Goal: Task Accomplishment & Management: Manage account settings

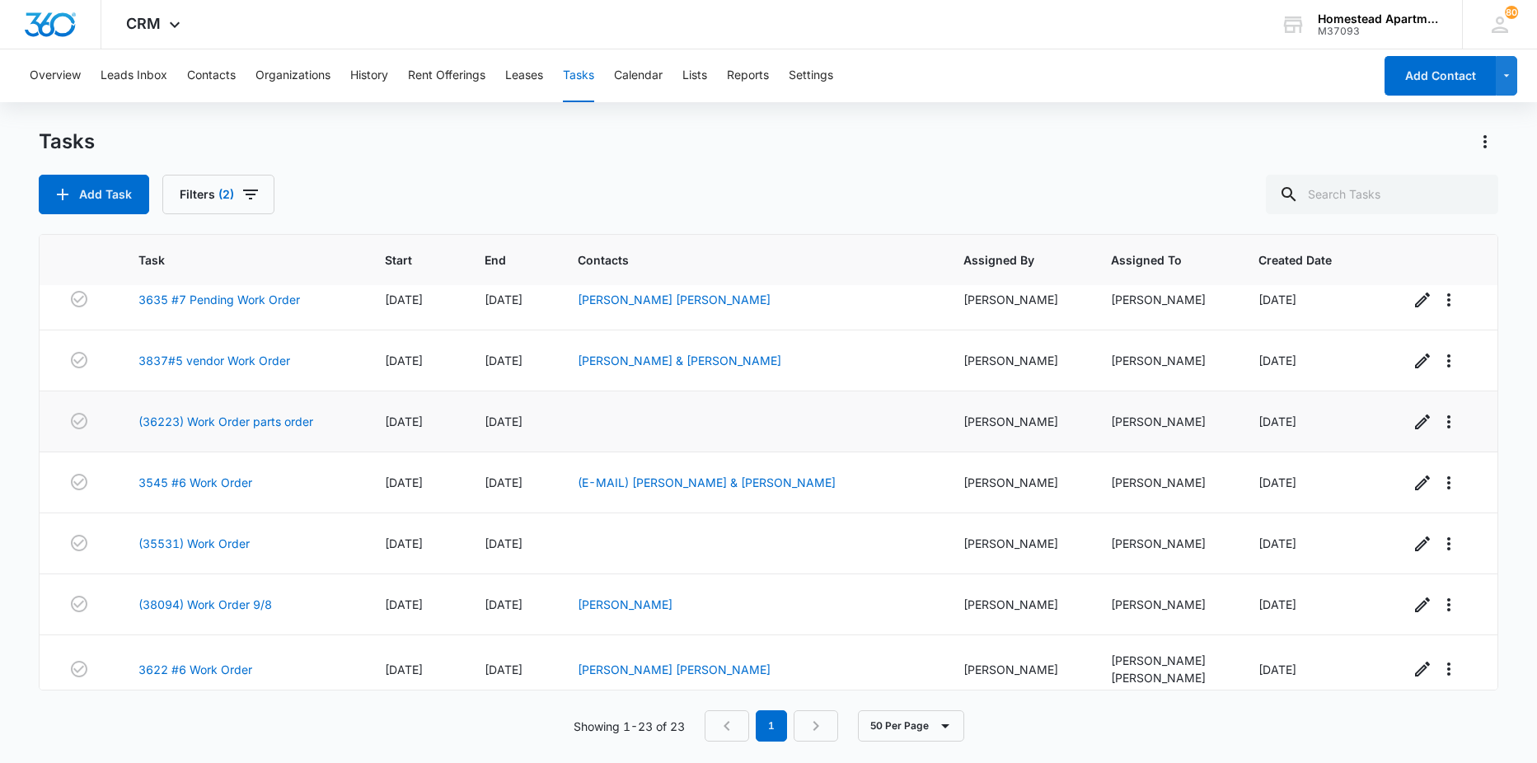
scroll to position [165, 0]
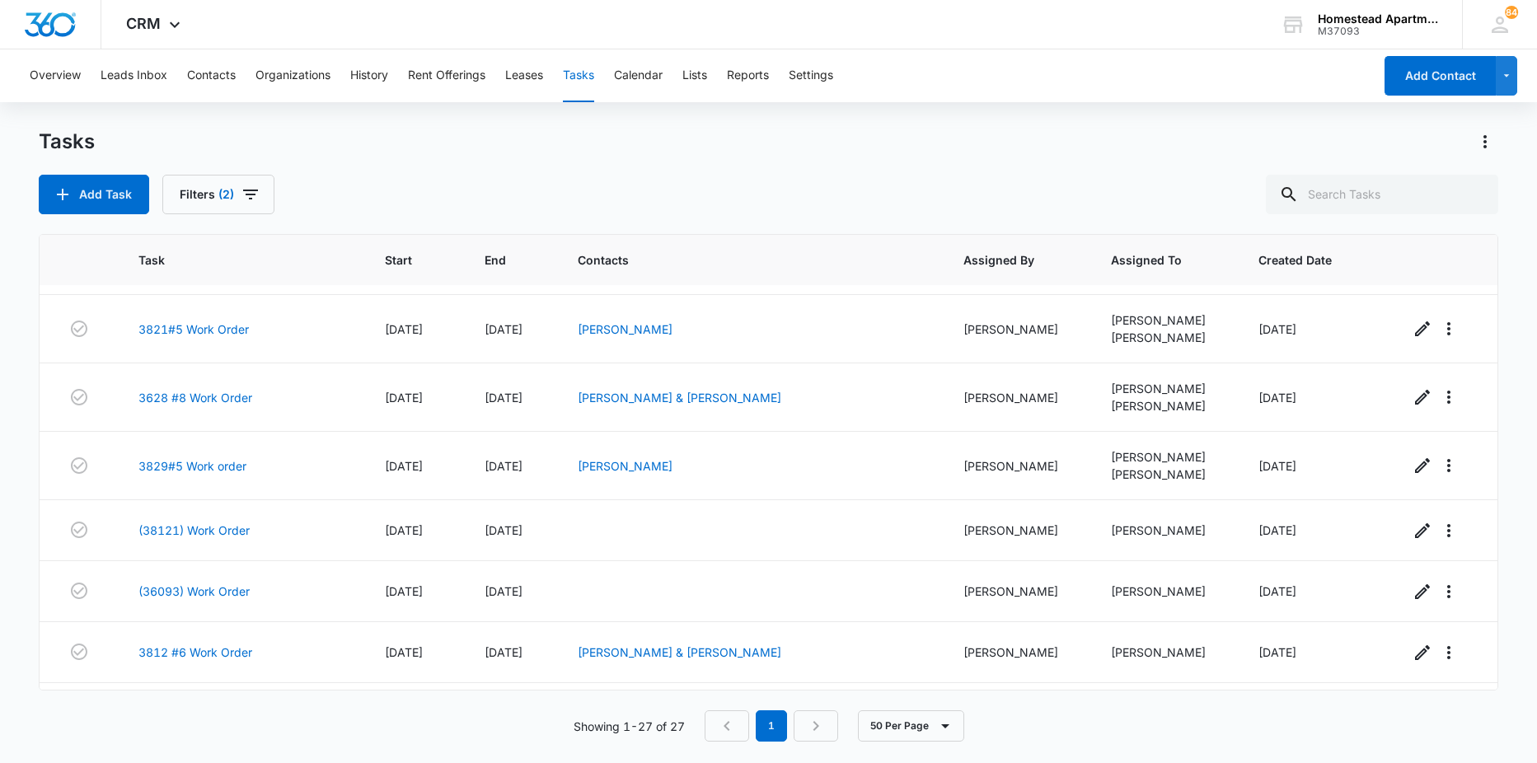
scroll to position [1317, 0]
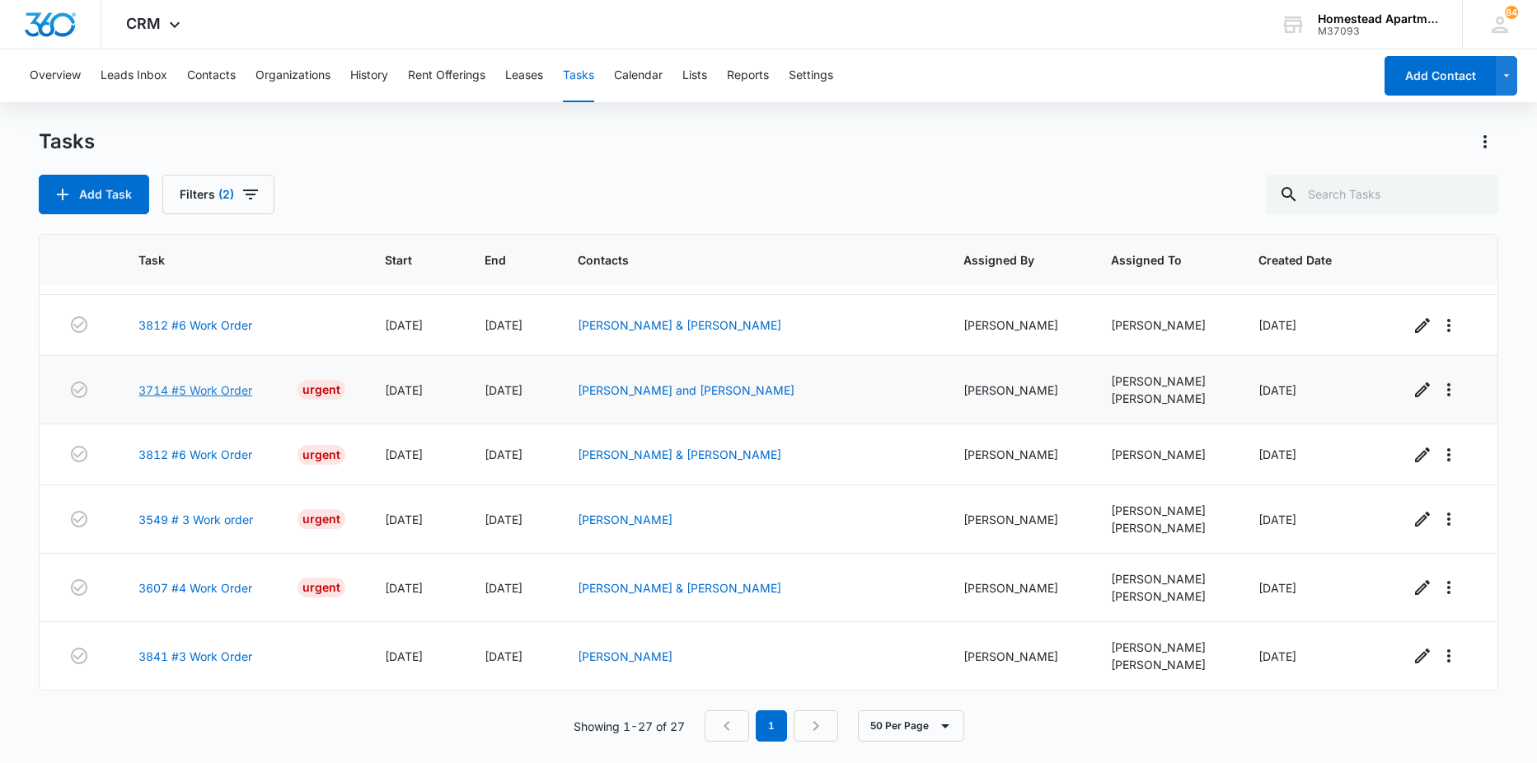
click at [195, 388] on link "3714 #5 Work Order" at bounding box center [195, 390] width 114 height 17
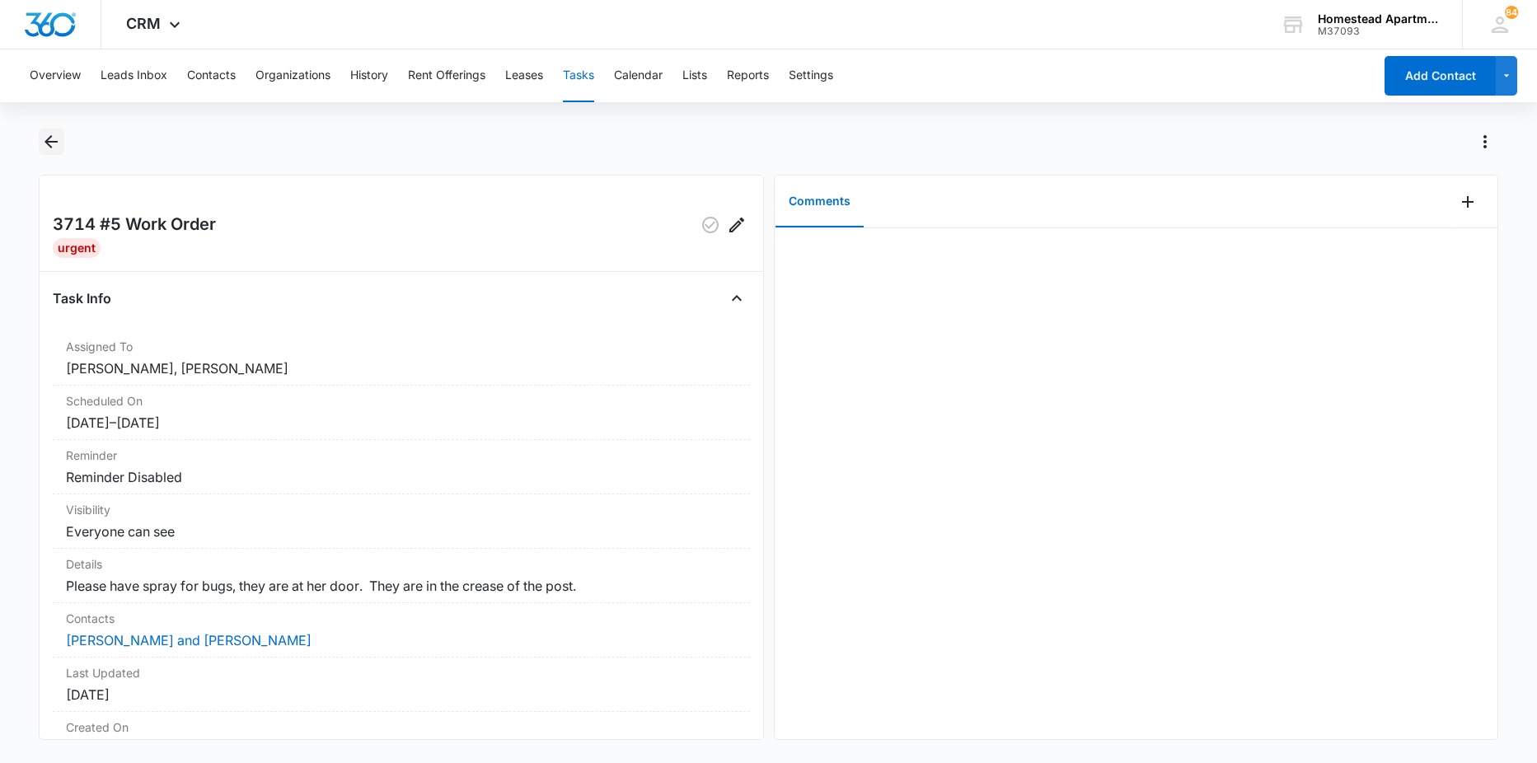
click at [47, 145] on icon "Back" at bounding box center [51, 142] width 20 height 20
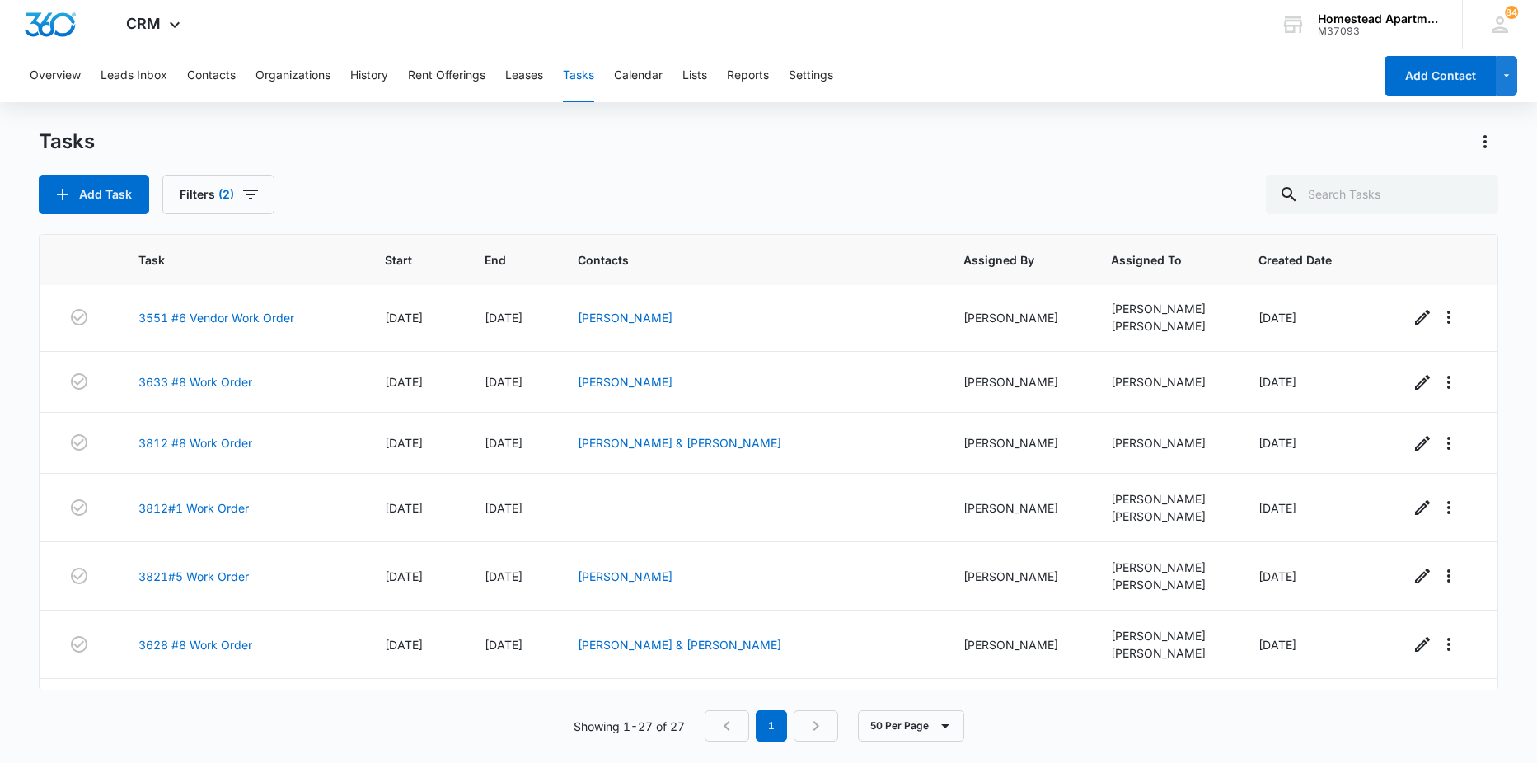
scroll to position [1317, 0]
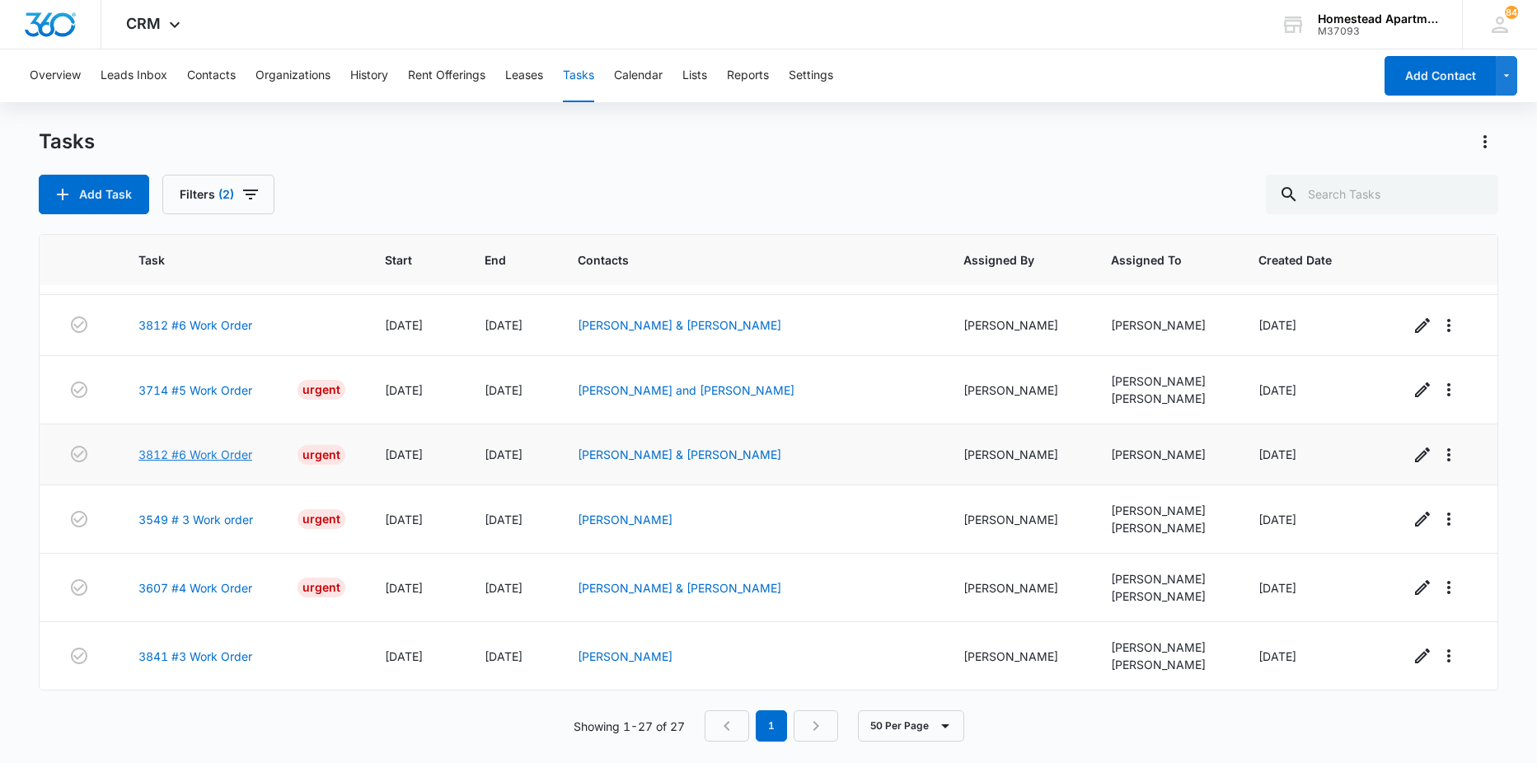
click at [190, 454] on link "3812 #6 Work Order" at bounding box center [195, 454] width 114 height 17
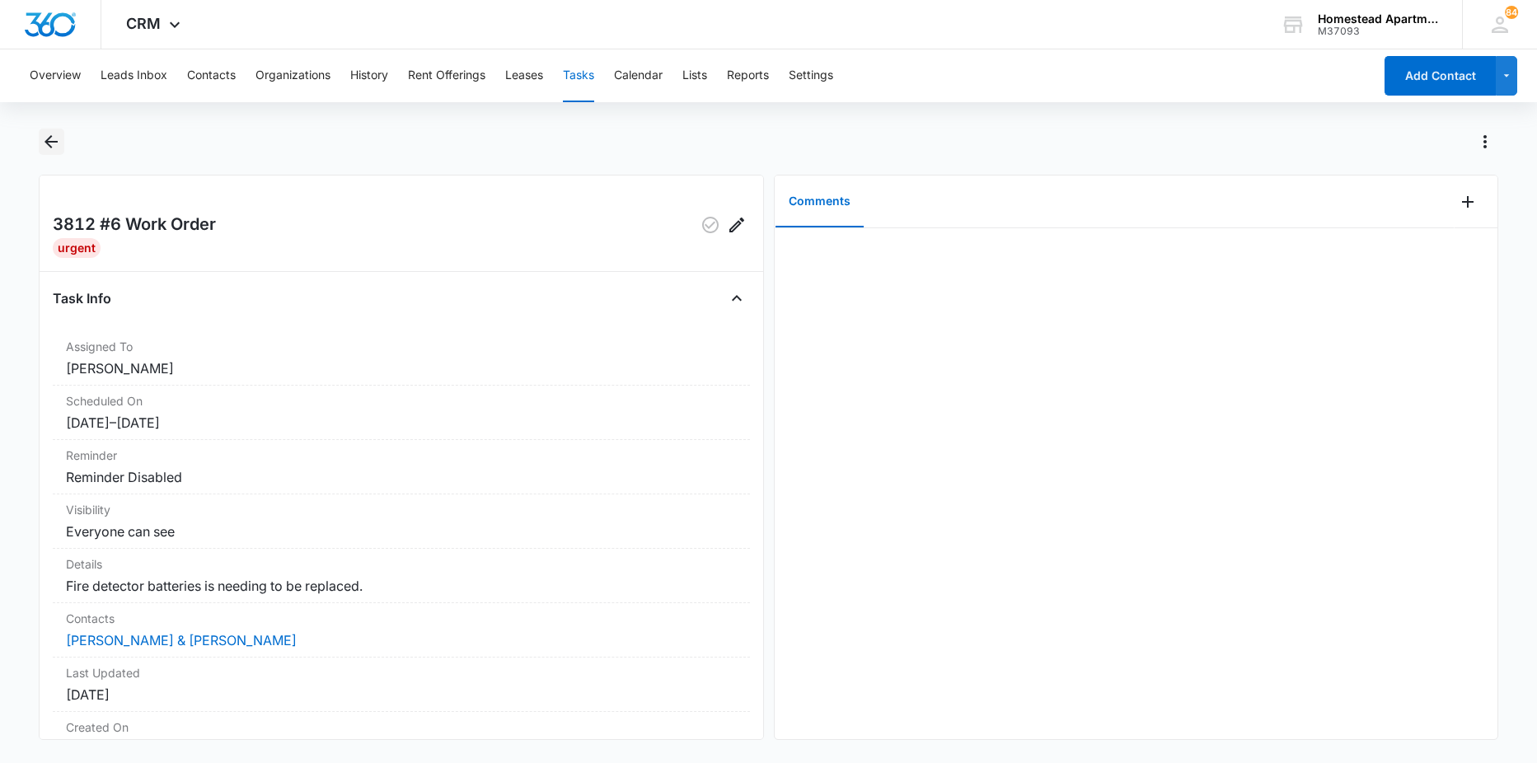
click at [54, 142] on icon "Back" at bounding box center [51, 141] width 13 height 13
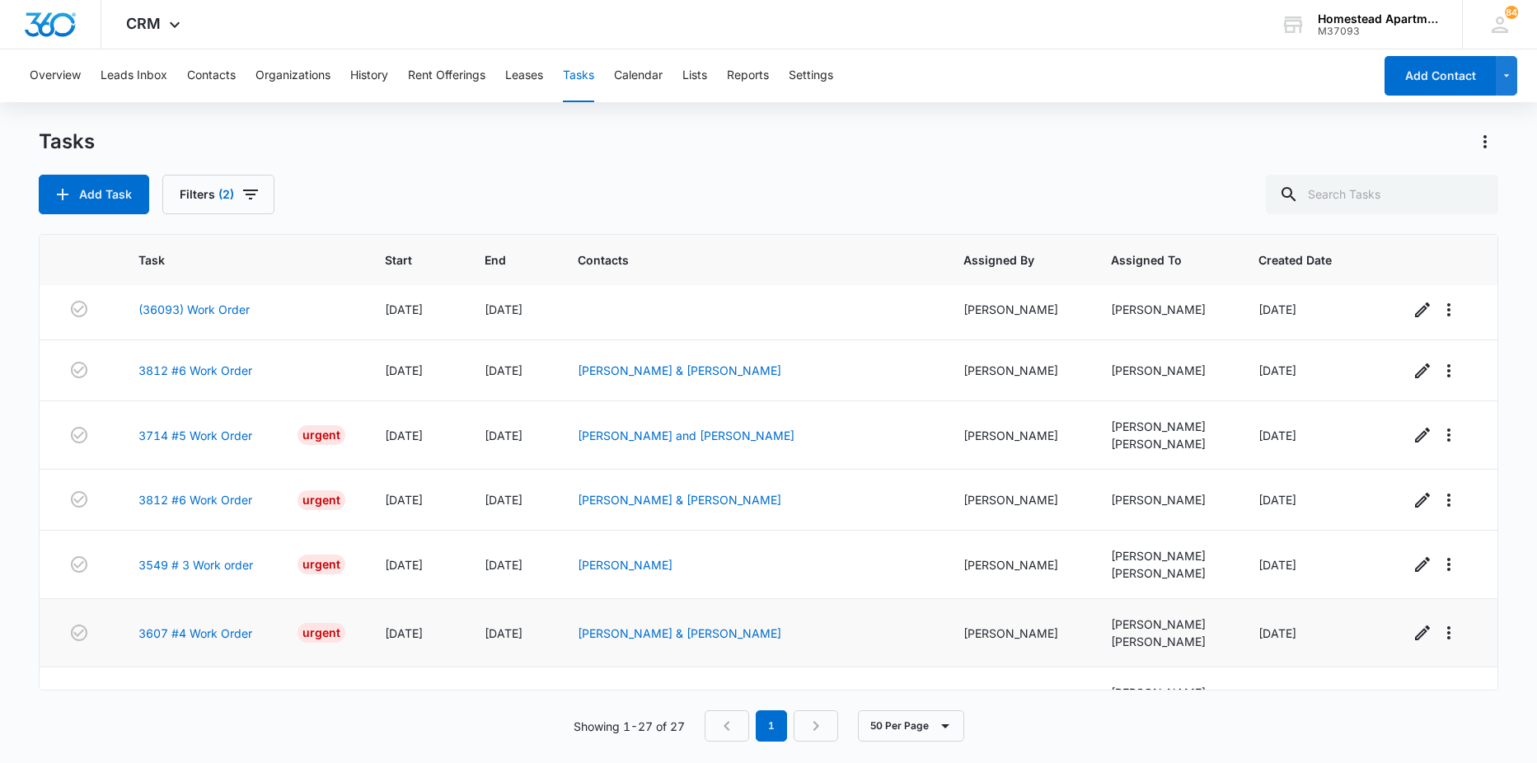
scroll to position [1317, 0]
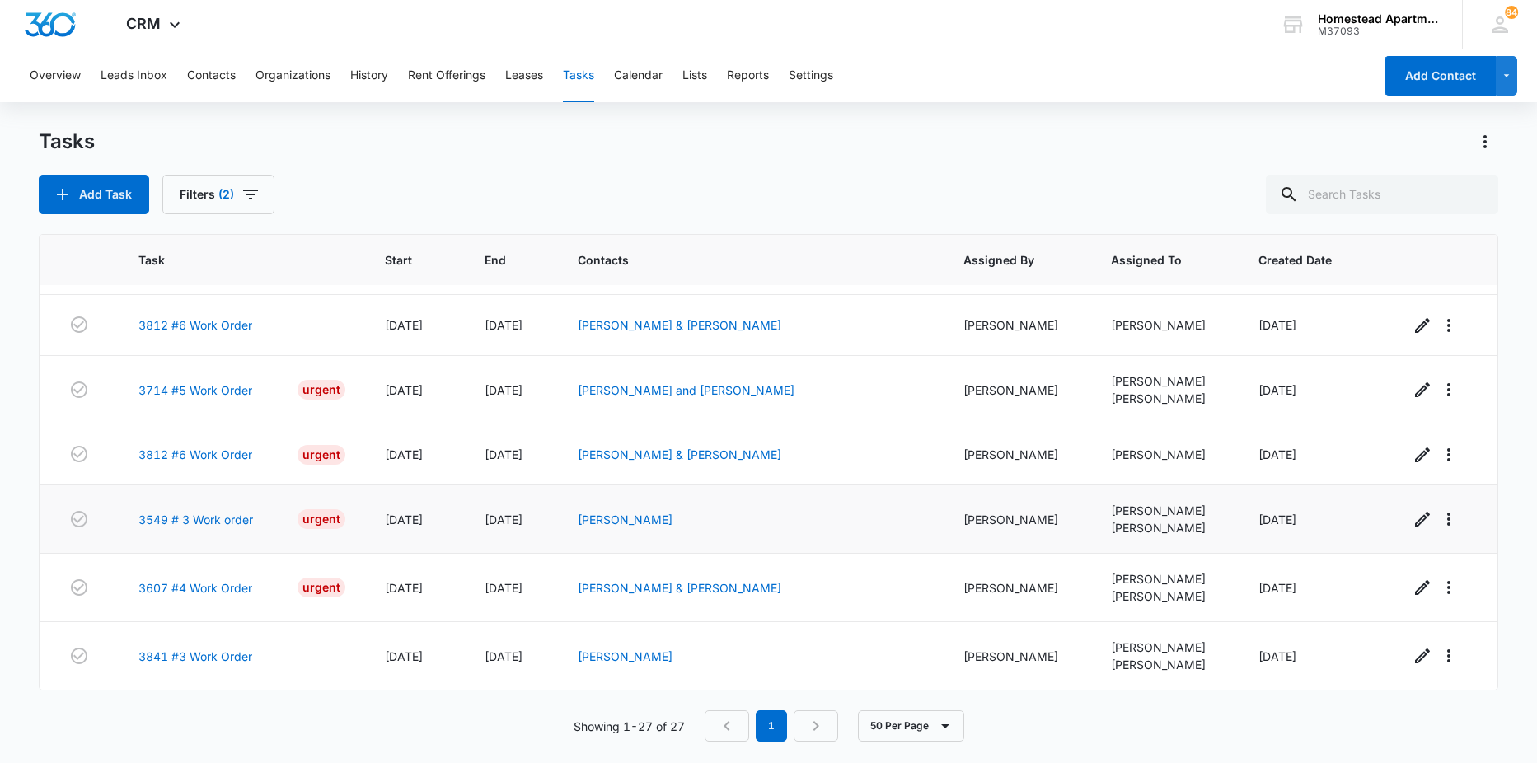
click at [198, 533] on td "3549 # 3 Work order Urgent" at bounding box center [242, 520] width 246 height 68
click at [197, 522] on link "3549 # 3 Work order" at bounding box center [195, 519] width 115 height 17
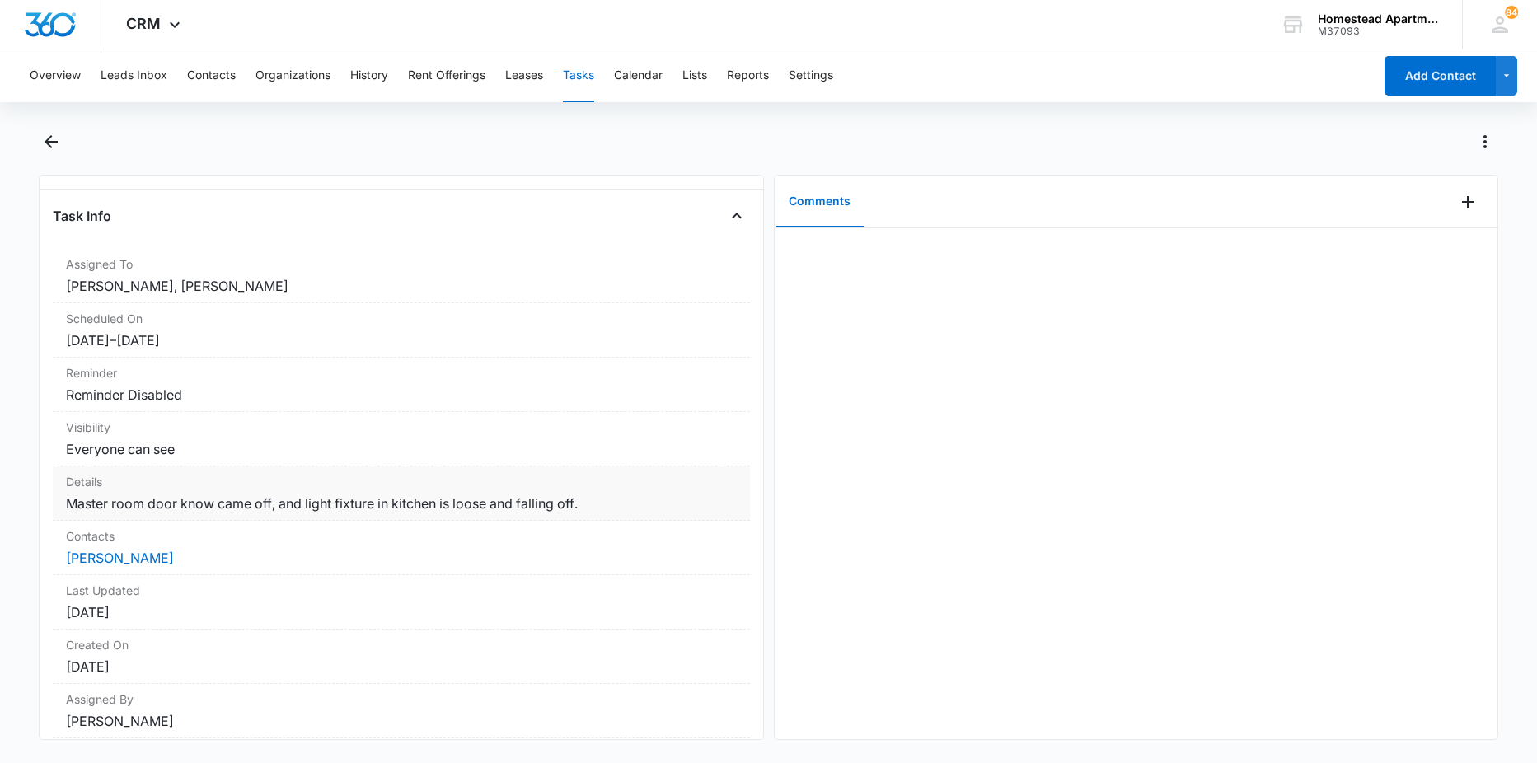
scroll to position [55, 0]
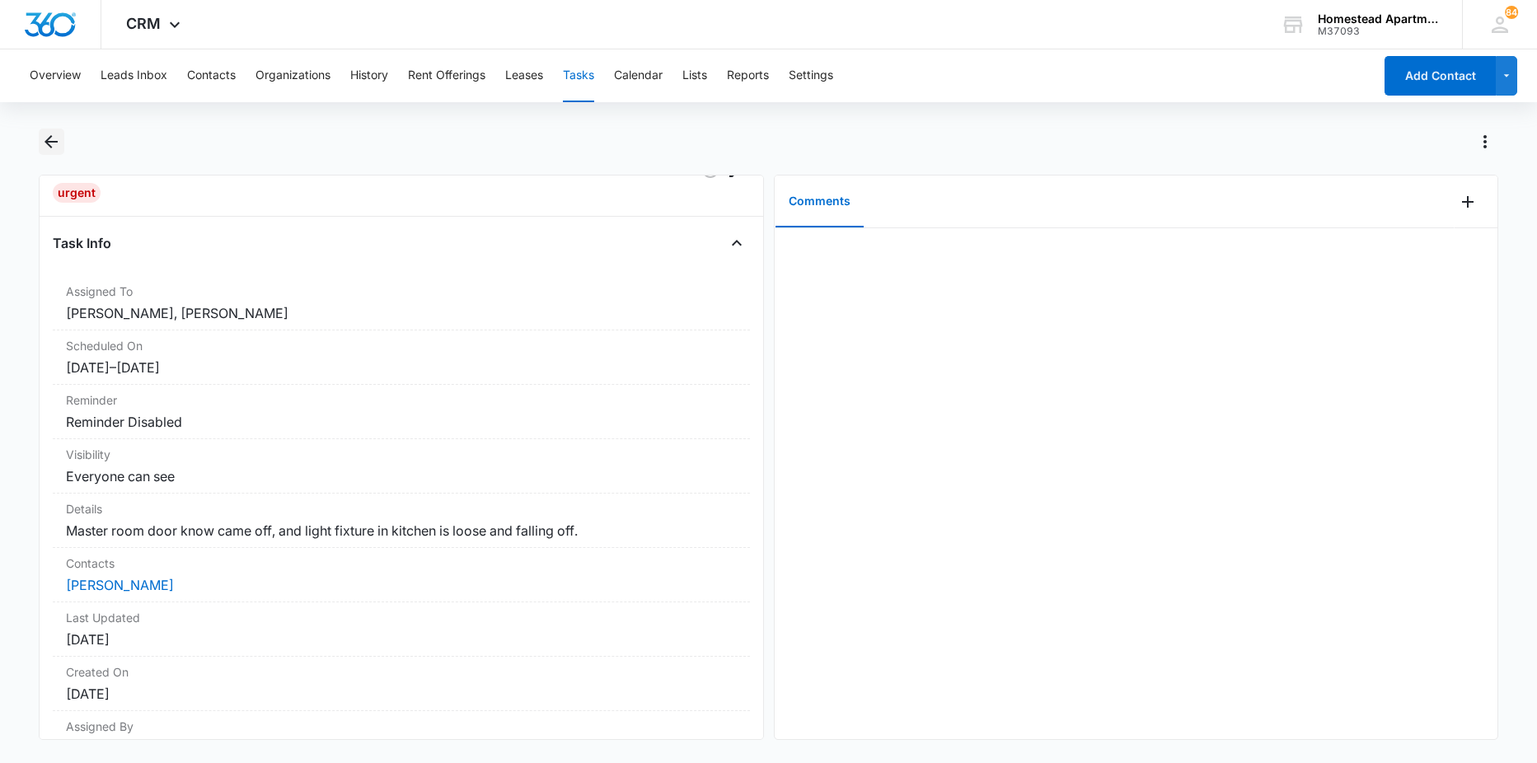
click at [49, 137] on icon "Back" at bounding box center [51, 142] width 20 height 20
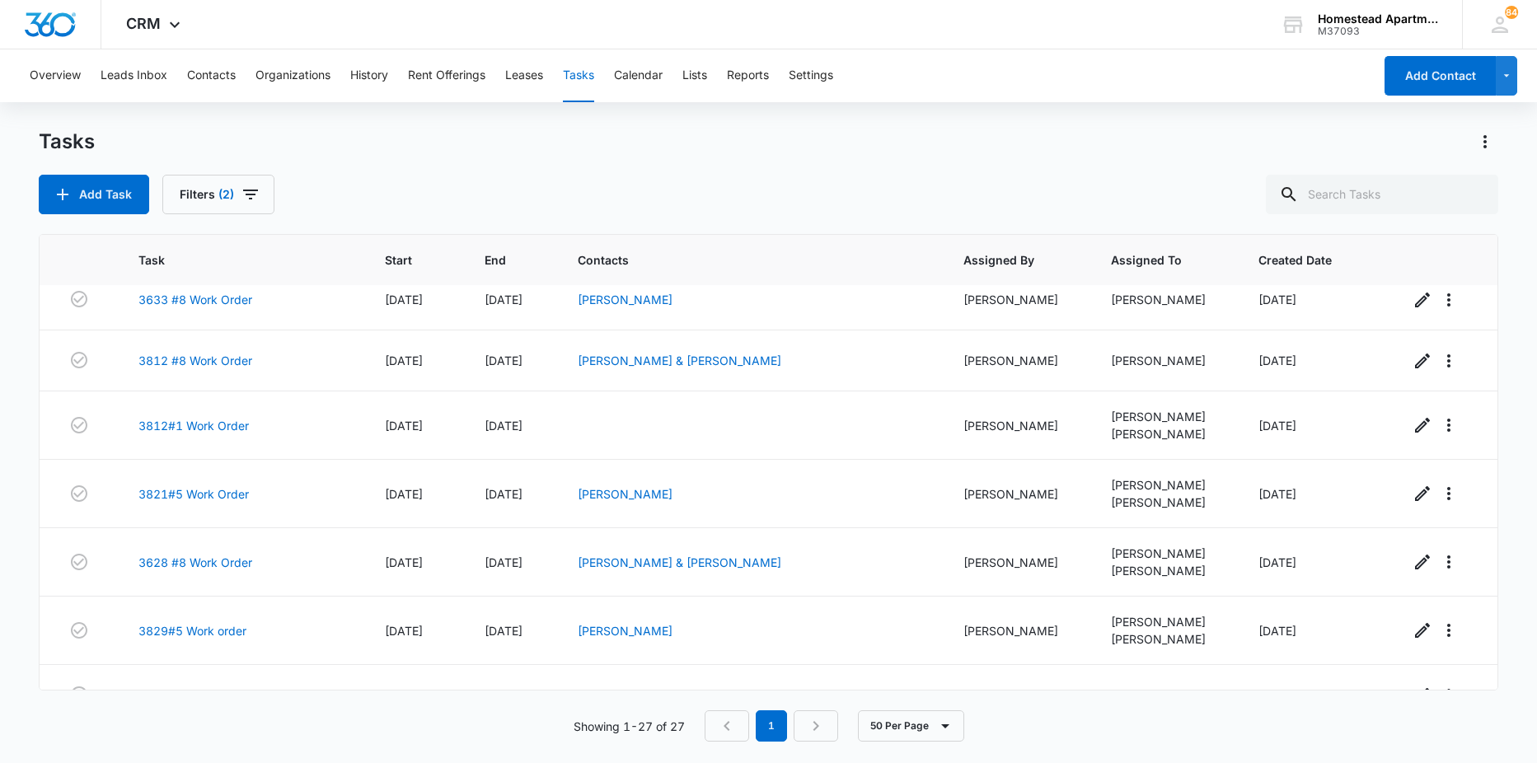
scroll to position [1317, 0]
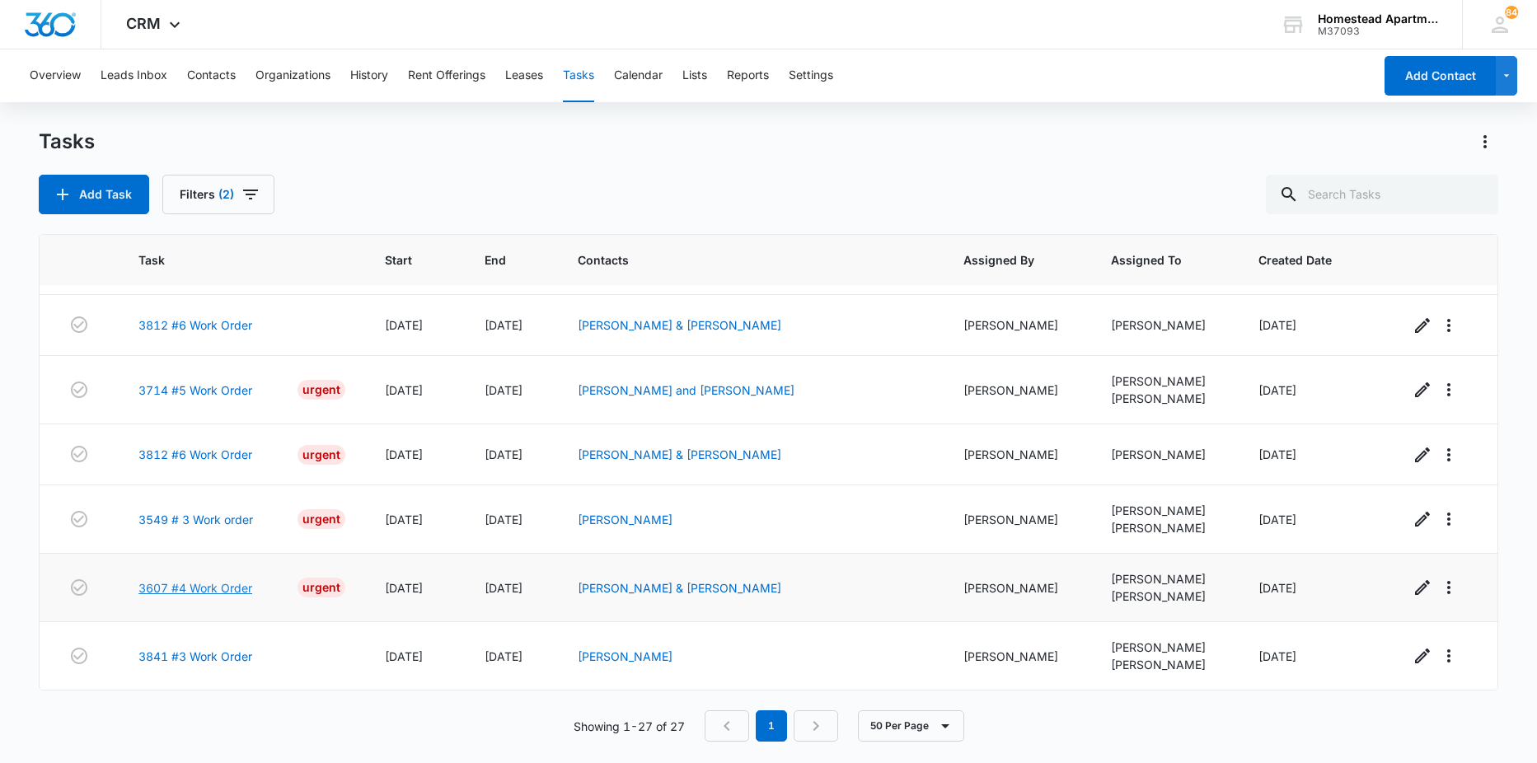
click at [208, 589] on link "3607 #4 Work Order" at bounding box center [195, 588] width 114 height 17
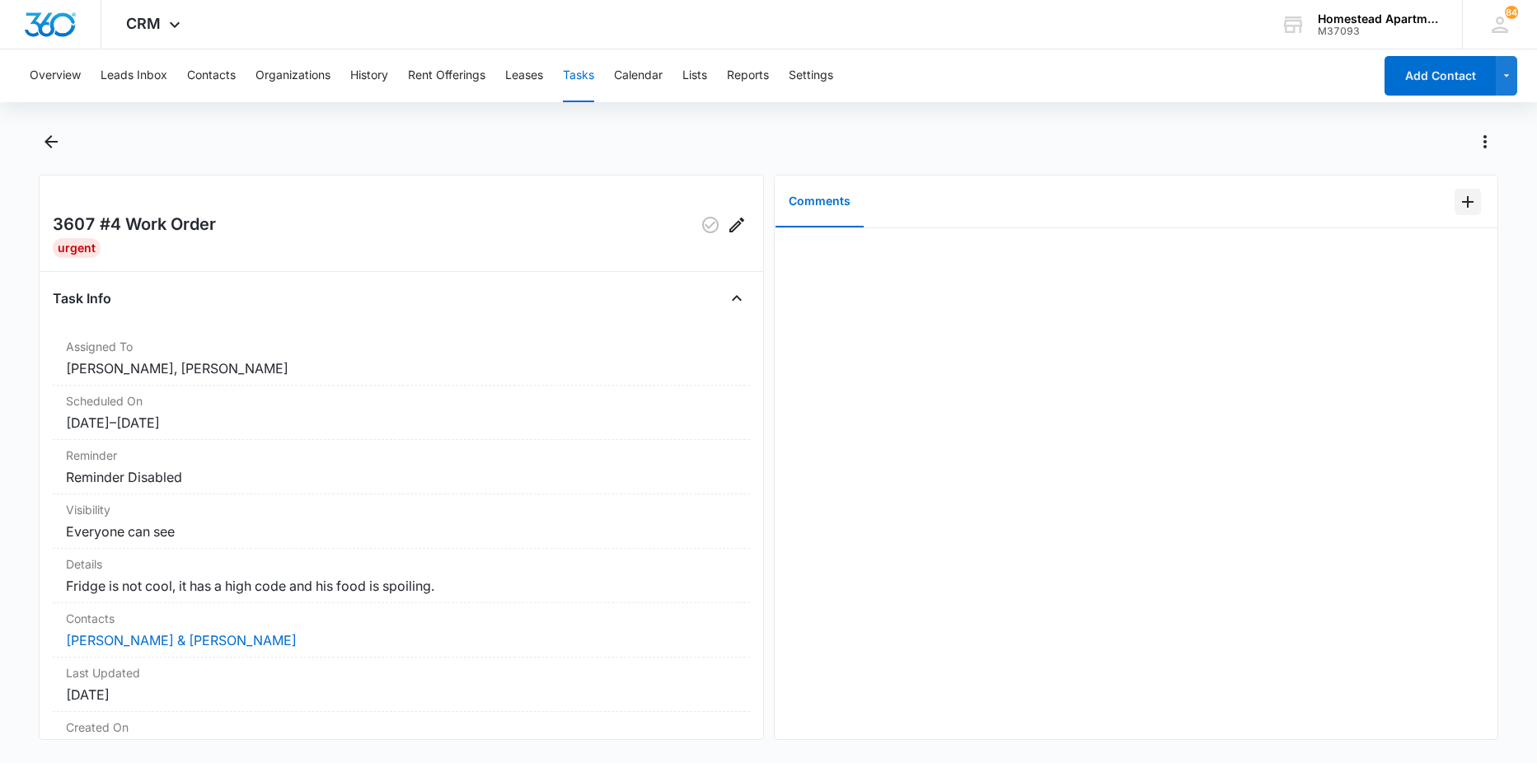
click at [1459, 200] on icon "Add Comment" at bounding box center [1468, 202] width 20 height 20
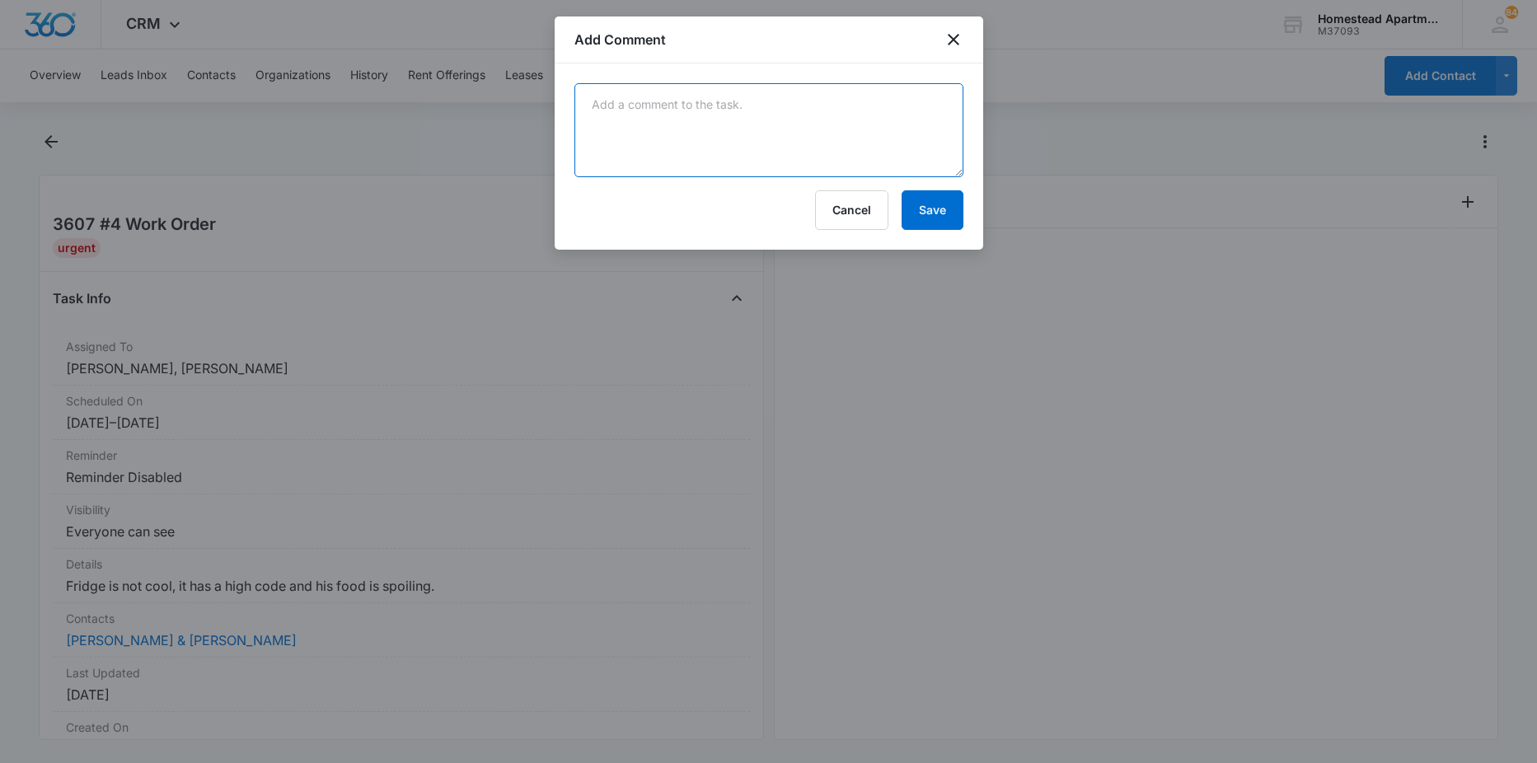
click at [883, 125] on textarea at bounding box center [769, 130] width 389 height 94
type textarea "bottom air flow vent blocked by ice"
click at [937, 209] on button "Save" at bounding box center [933, 210] width 62 height 40
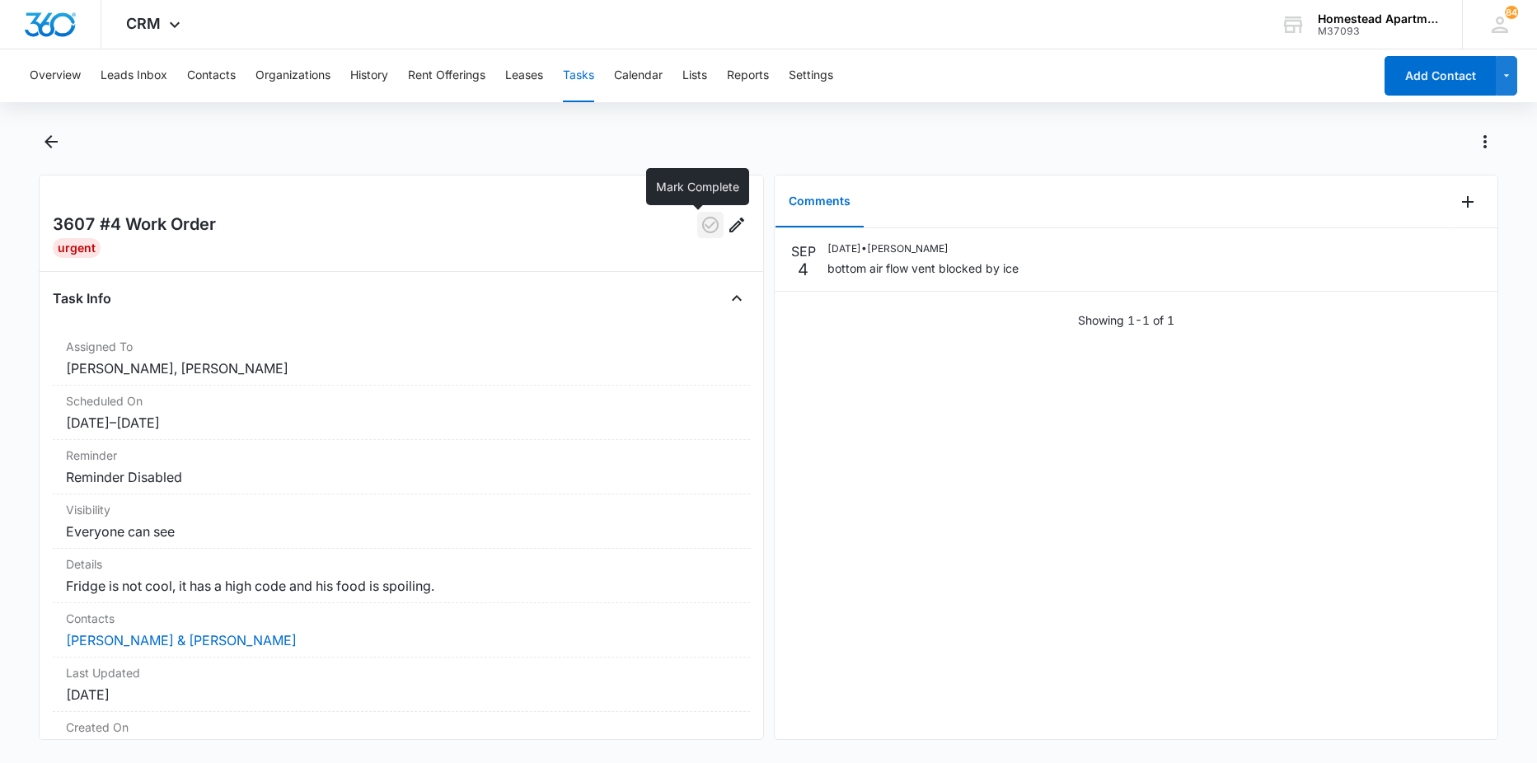
click at [698, 214] on button "button" at bounding box center [710, 225] width 26 height 26
click at [59, 143] on icon "Back" at bounding box center [51, 142] width 20 height 20
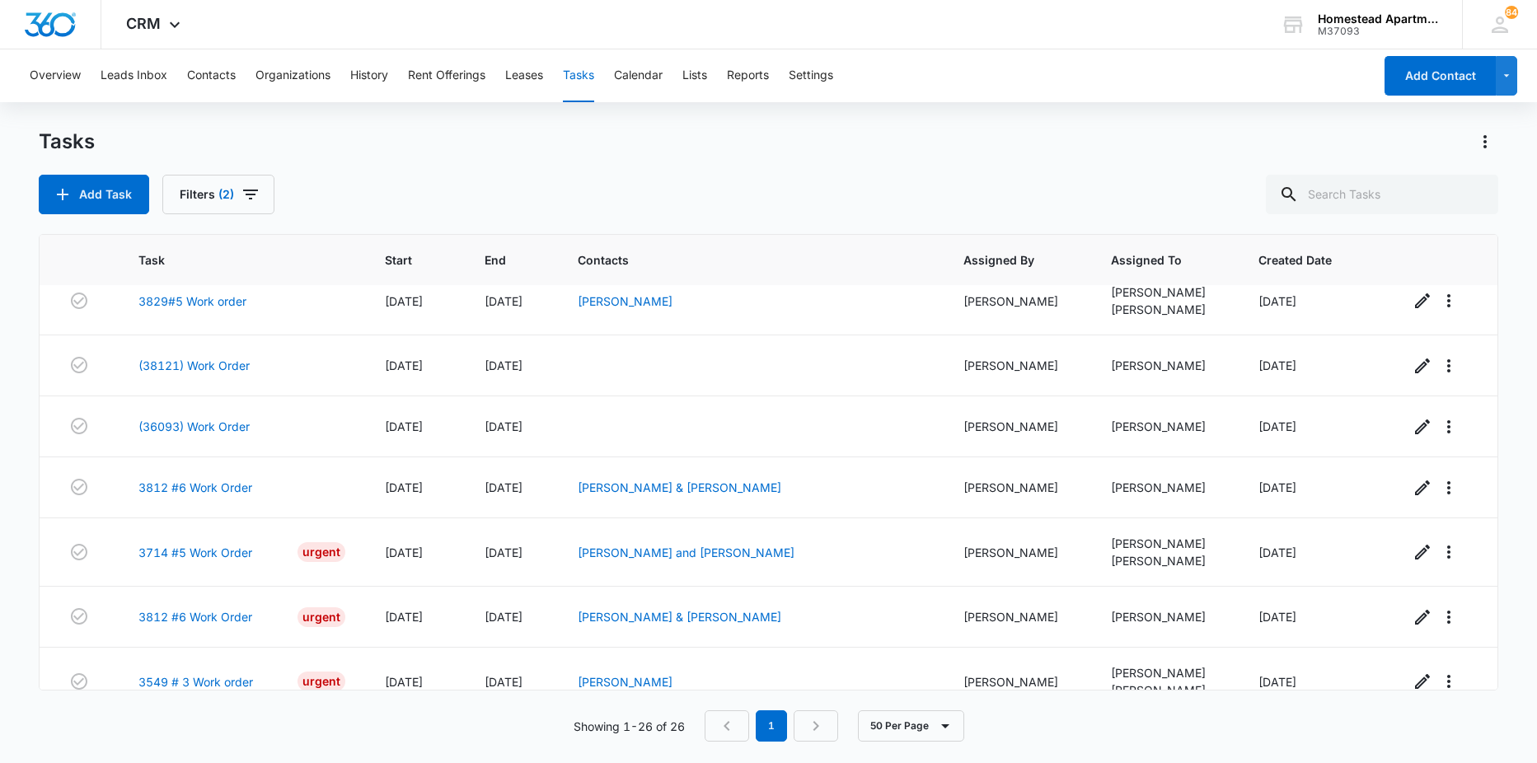
scroll to position [1248, 0]
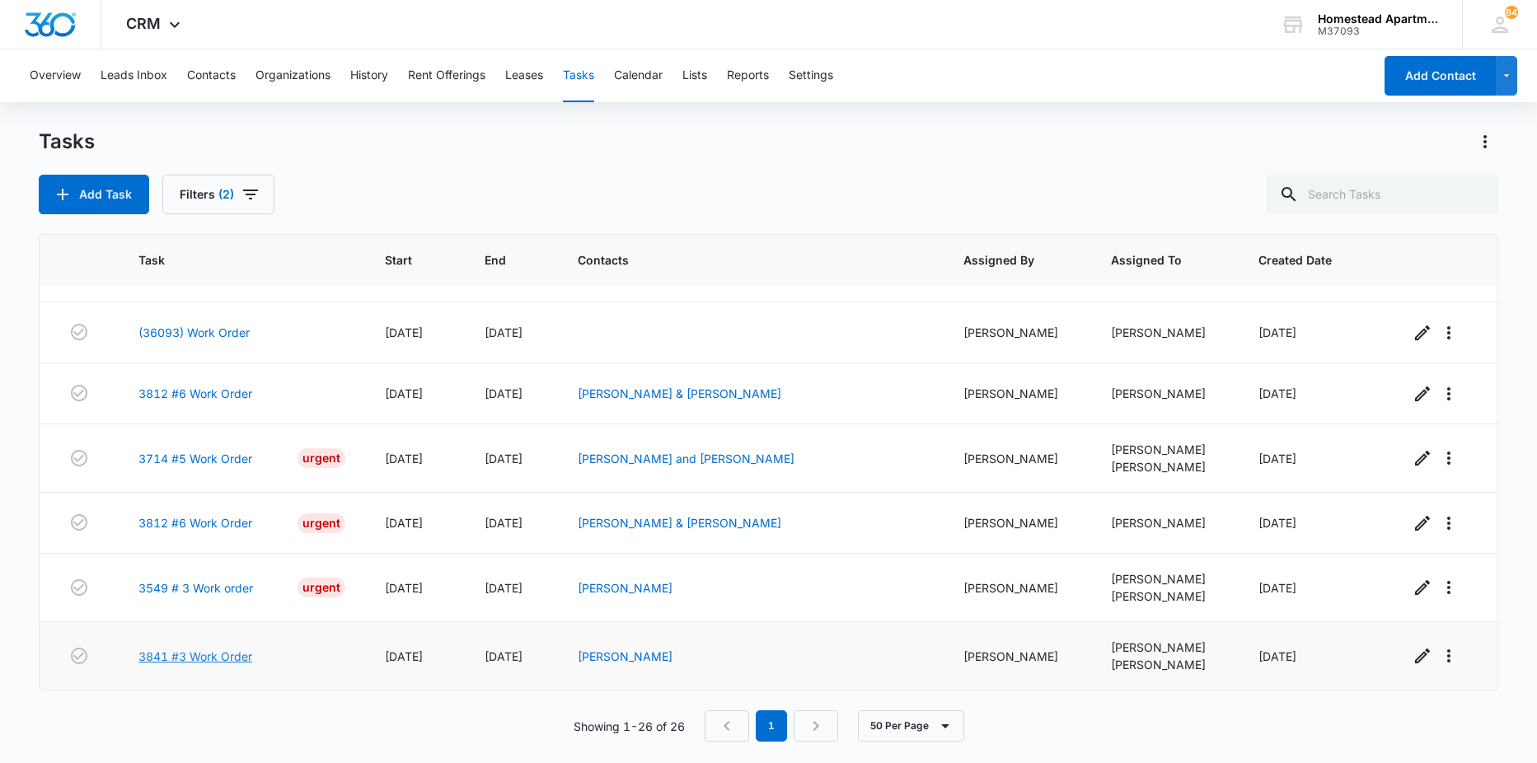
click at [202, 654] on link "3841 #3 Work Order" at bounding box center [195, 656] width 114 height 17
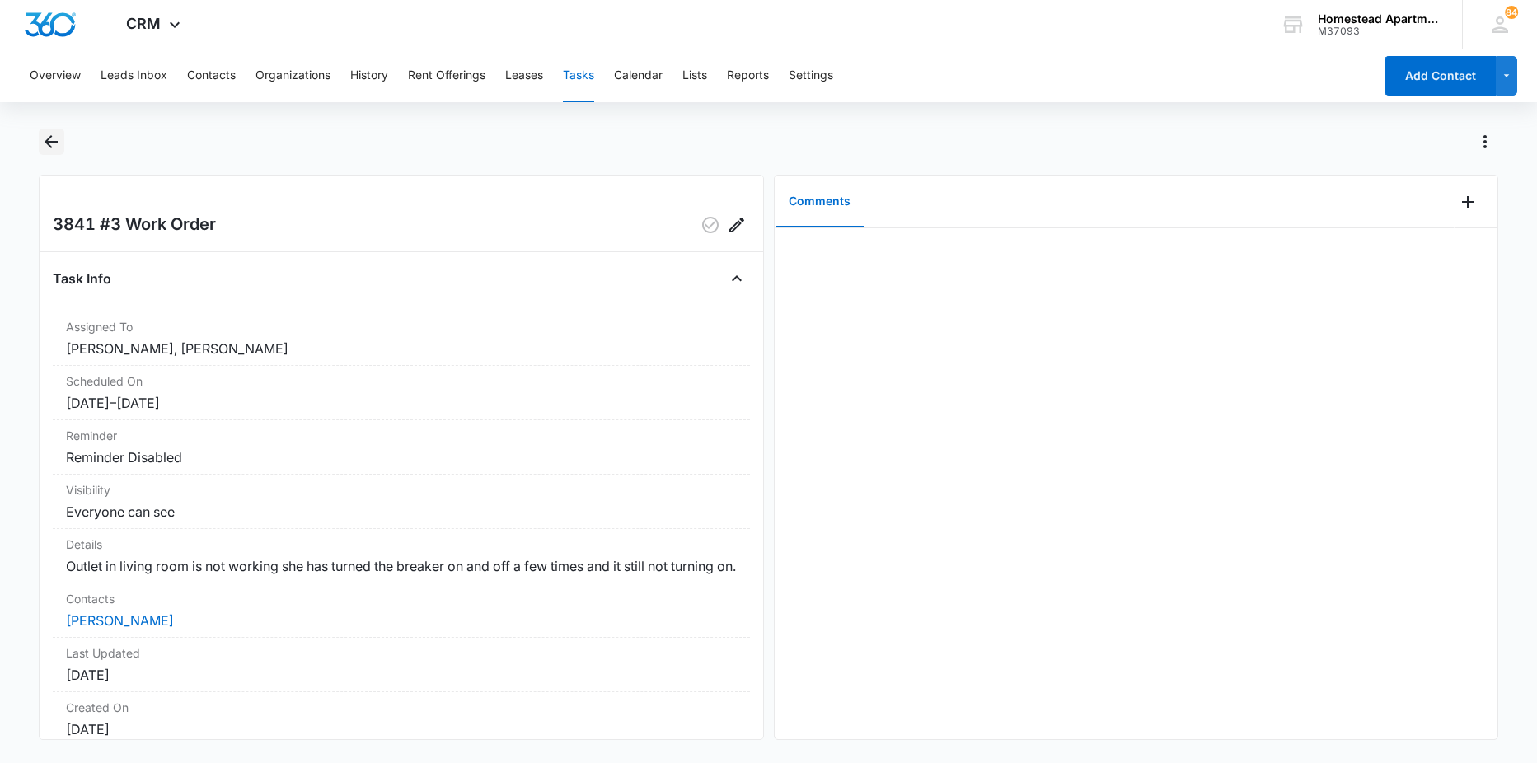
click at [54, 142] on icon "Back" at bounding box center [51, 141] width 13 height 13
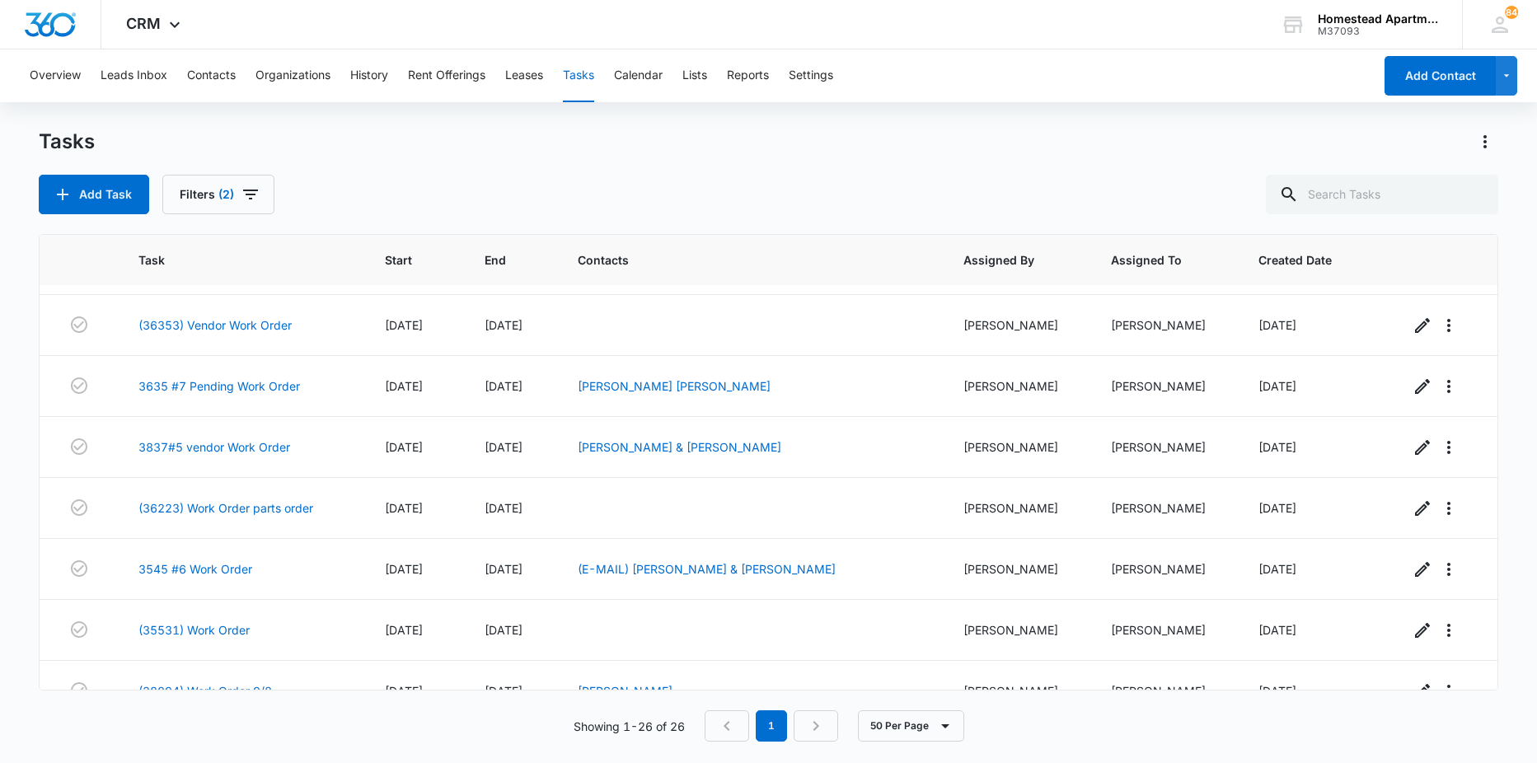
scroll to position [12, 0]
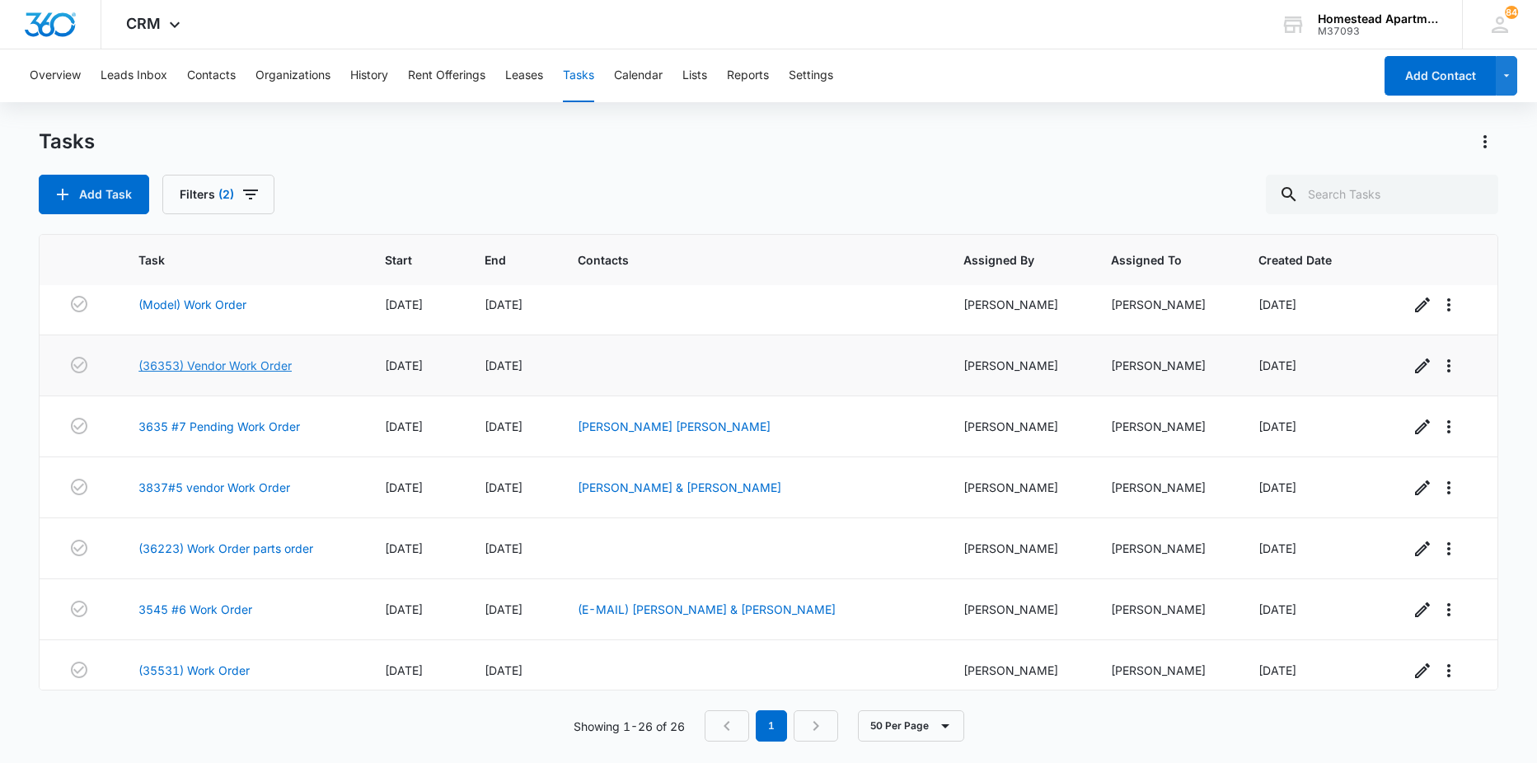
click at [167, 368] on link "(36353) Vendor Work Order" at bounding box center [214, 365] width 153 height 17
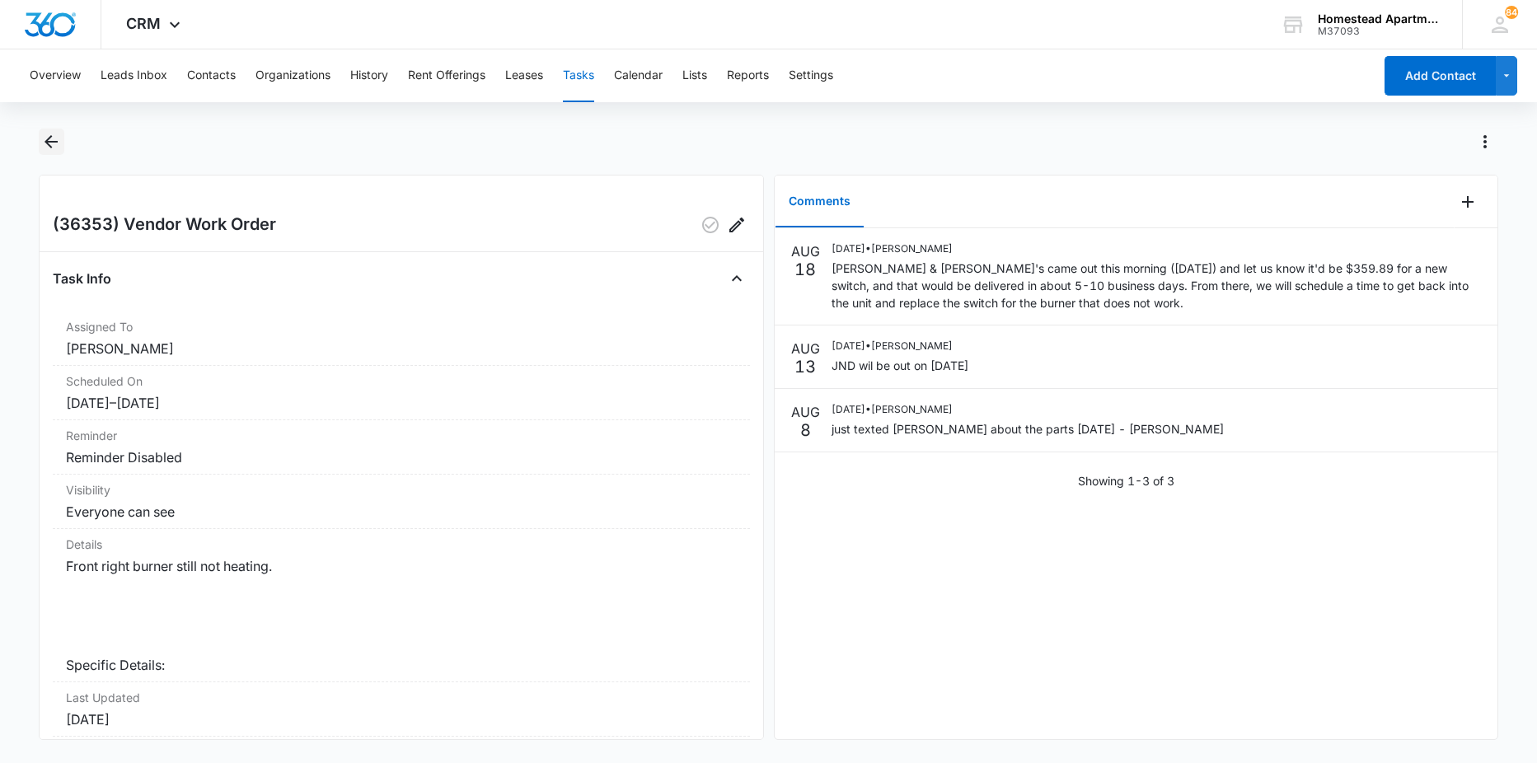
click at [56, 139] on icon "Back" at bounding box center [51, 142] width 20 height 20
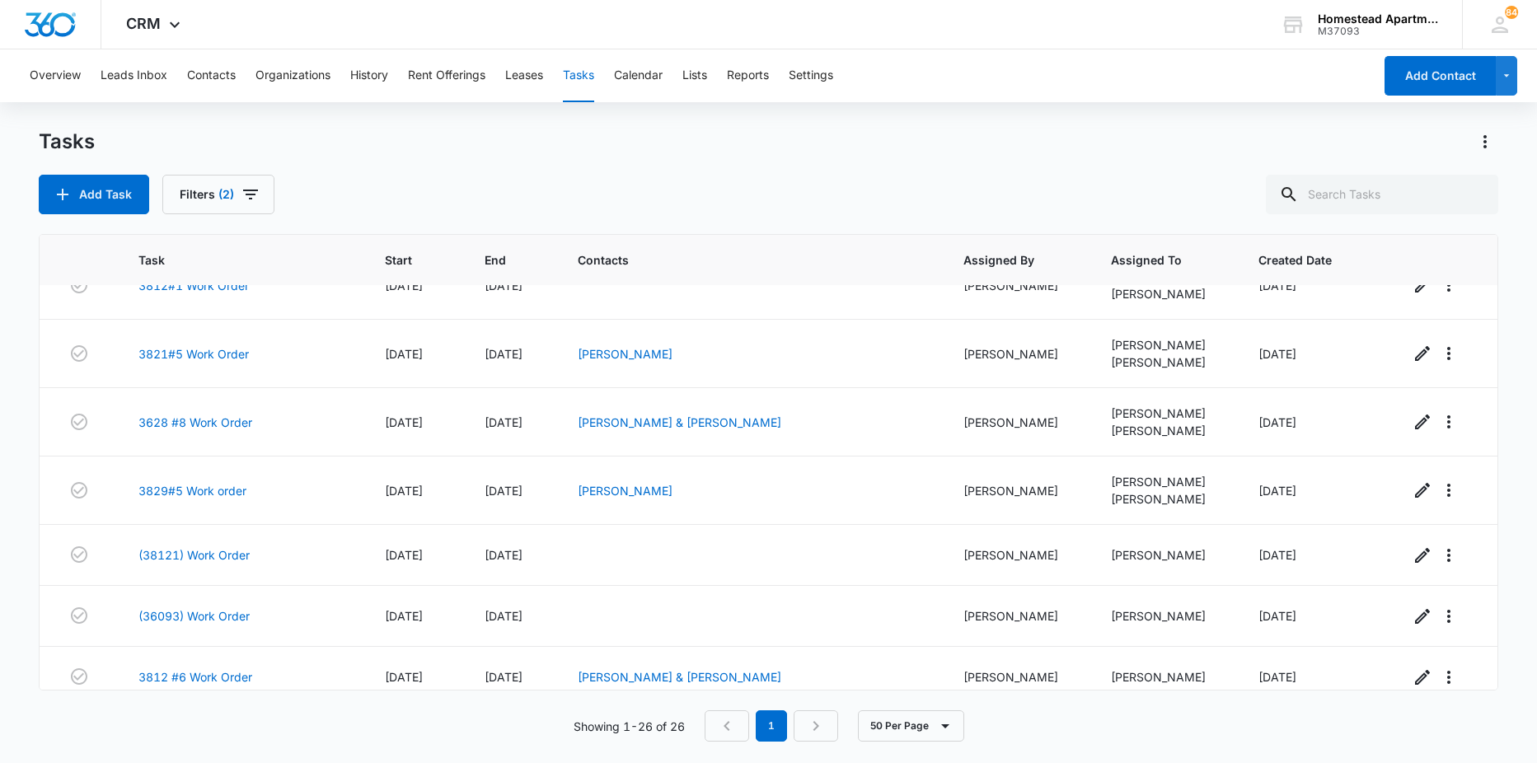
scroll to position [577, 0]
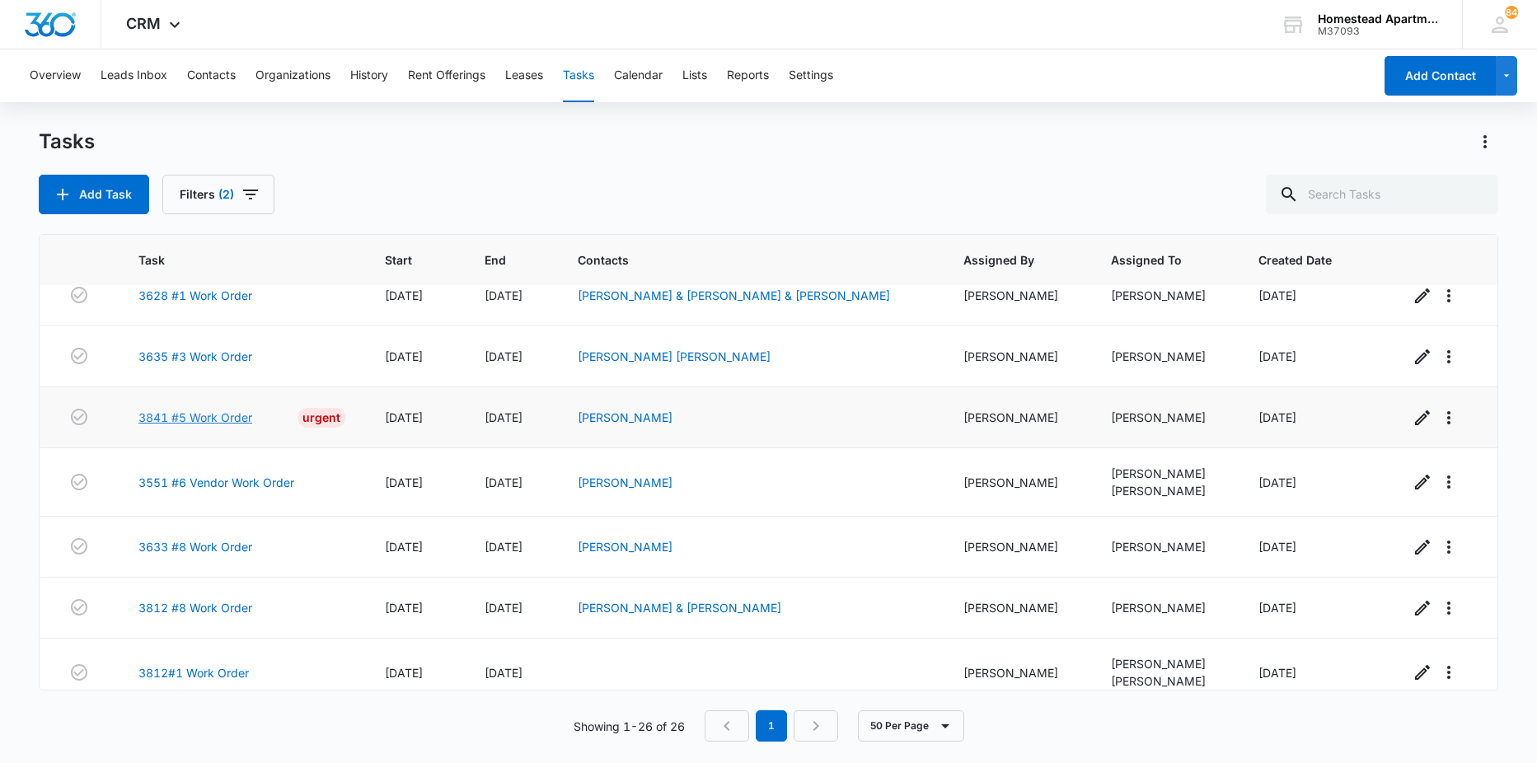
click at [223, 419] on link "3841 #5 Work Order" at bounding box center [195, 417] width 114 height 17
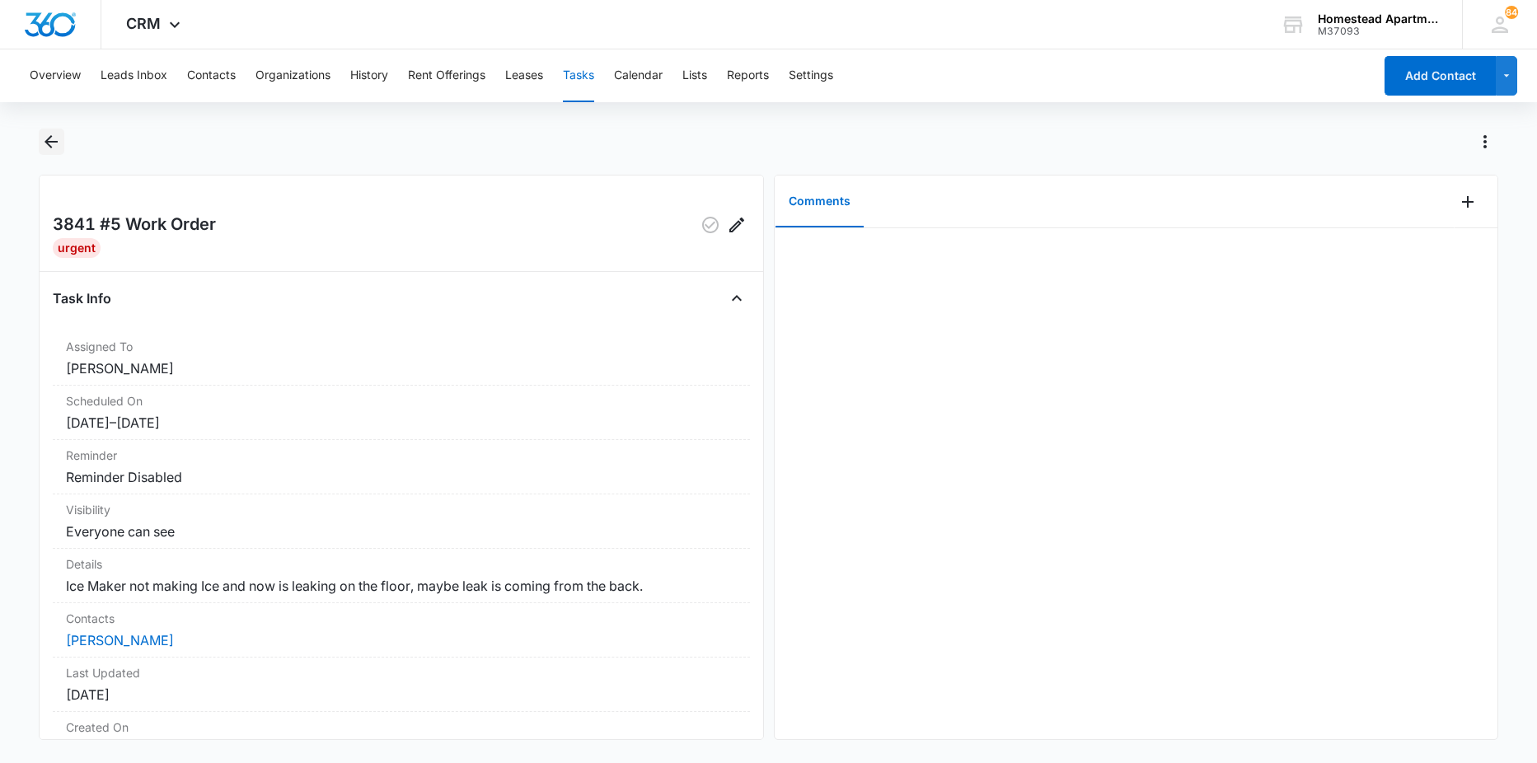
click at [59, 139] on icon "Back" at bounding box center [51, 142] width 20 height 20
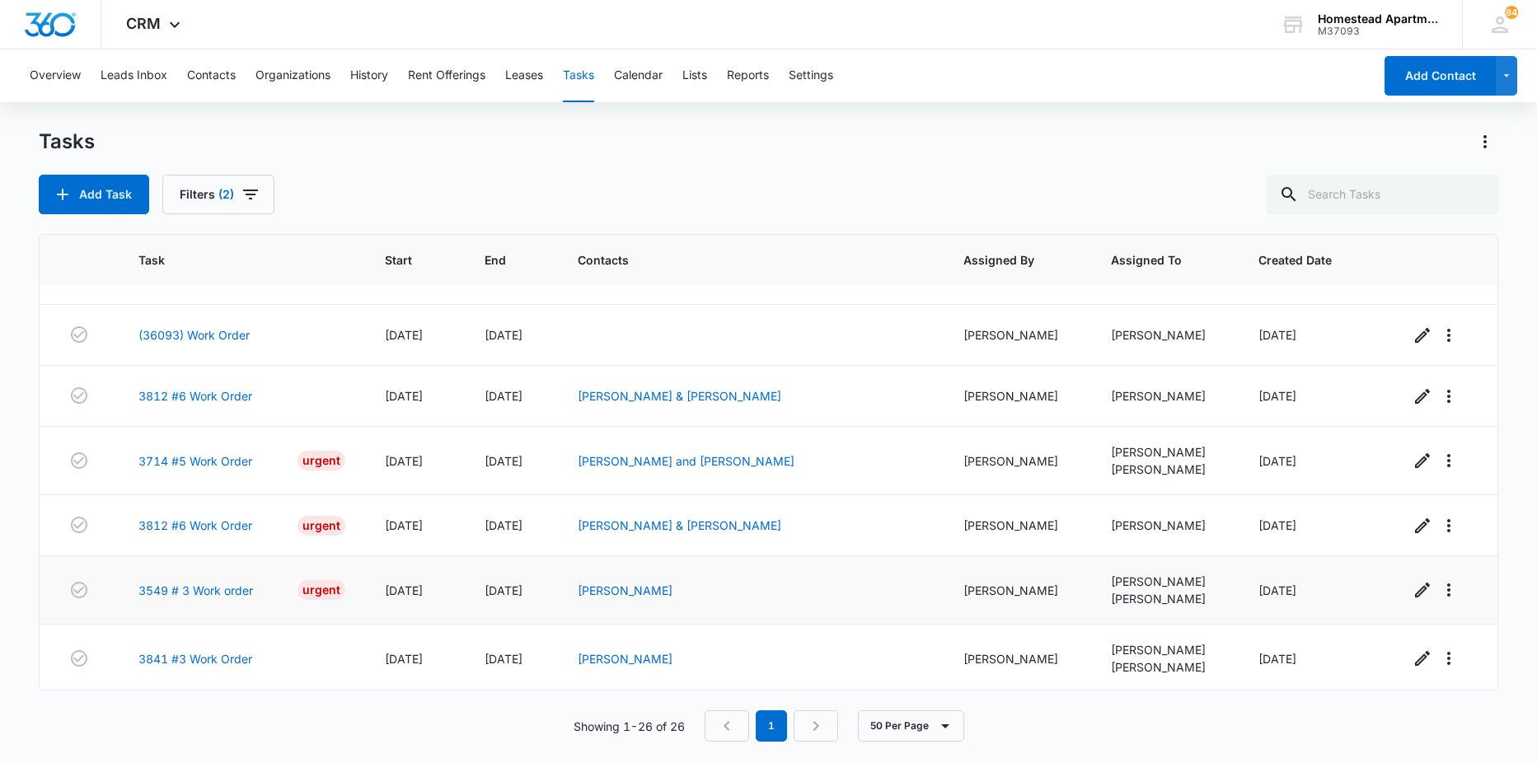
scroll to position [1248, 0]
click at [190, 584] on link "3549 # 3 Work order" at bounding box center [195, 588] width 115 height 17
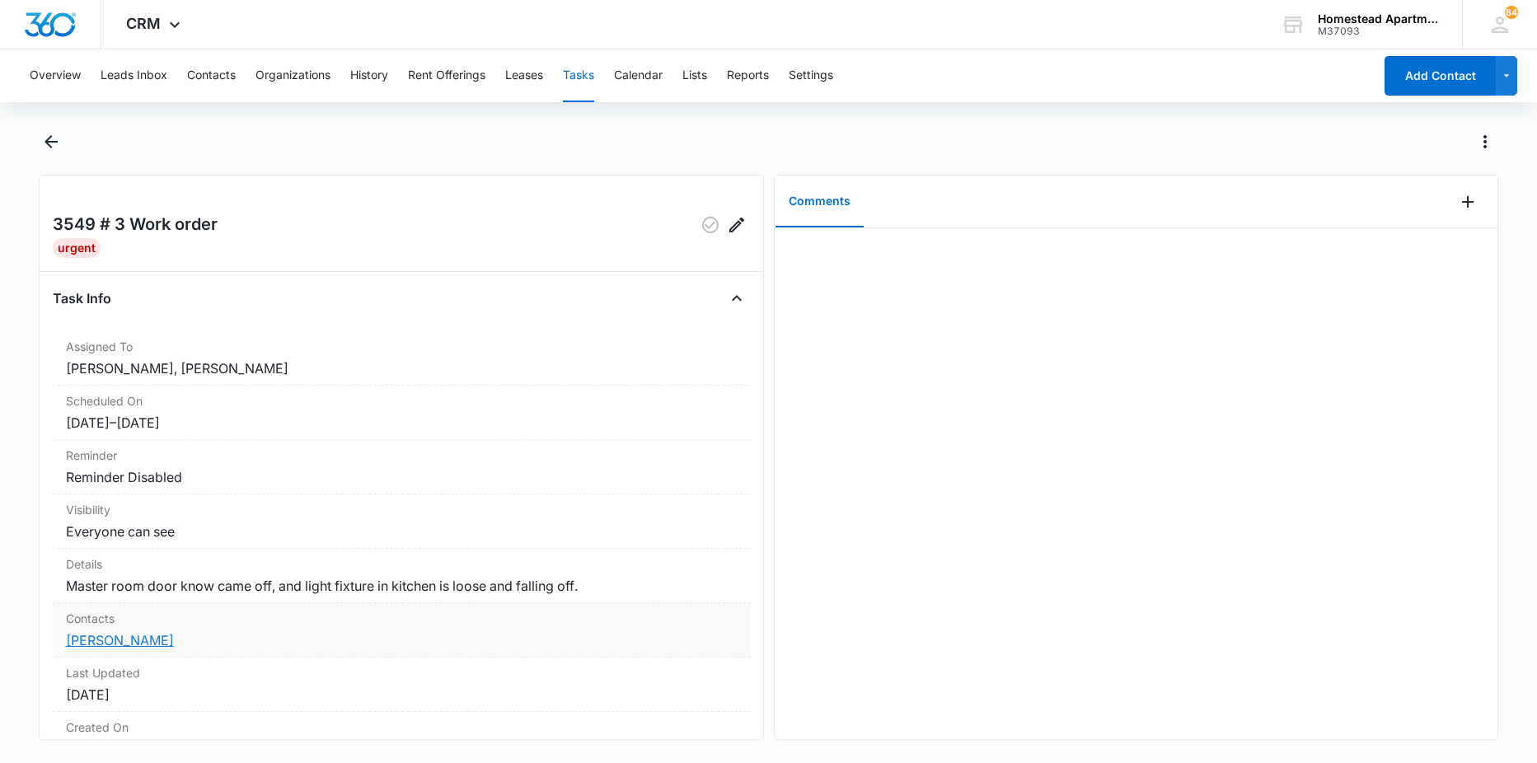
click at [115, 649] on link "[PERSON_NAME]" at bounding box center [120, 640] width 108 height 16
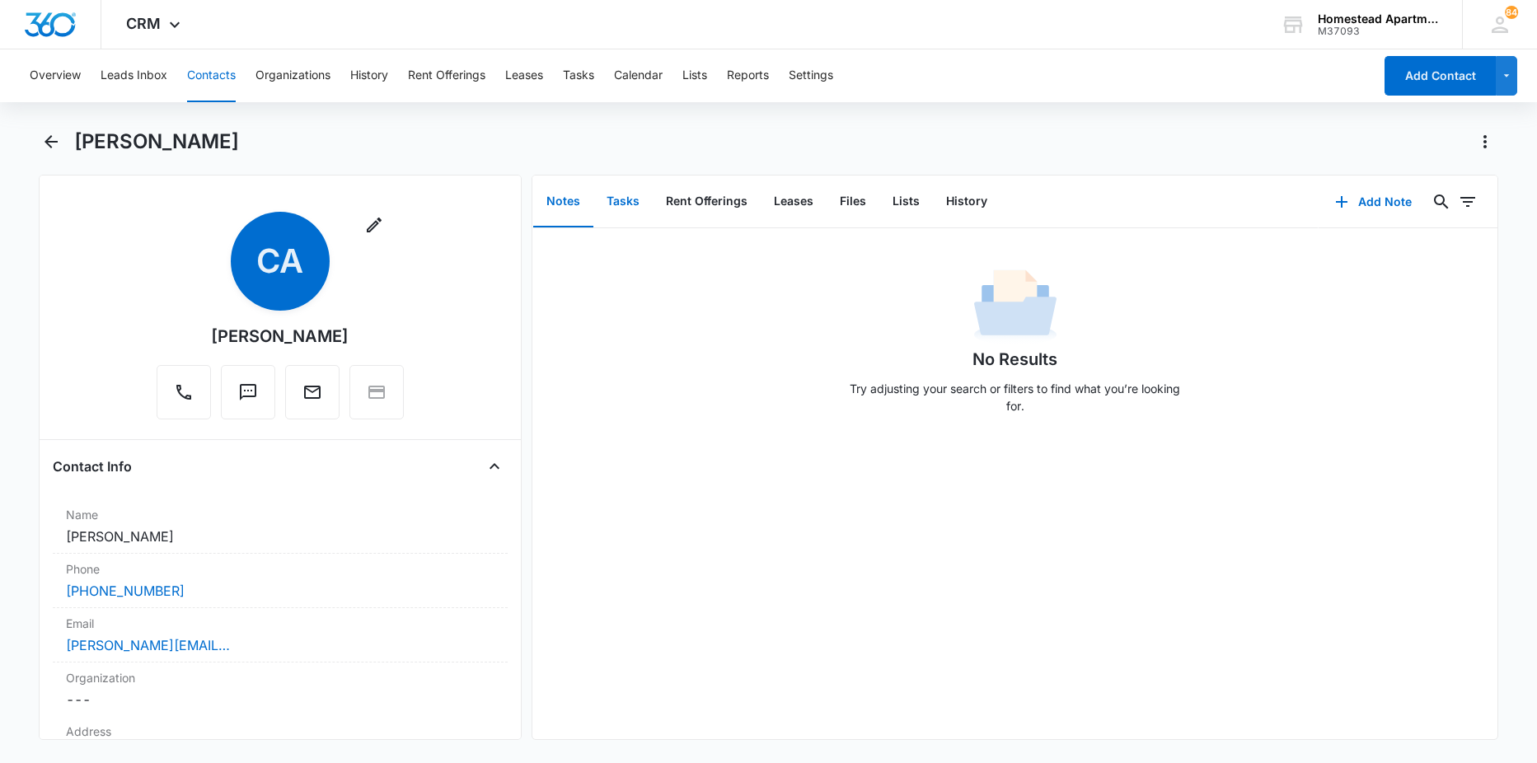
click at [629, 209] on button "Tasks" at bounding box center [623, 201] width 59 height 51
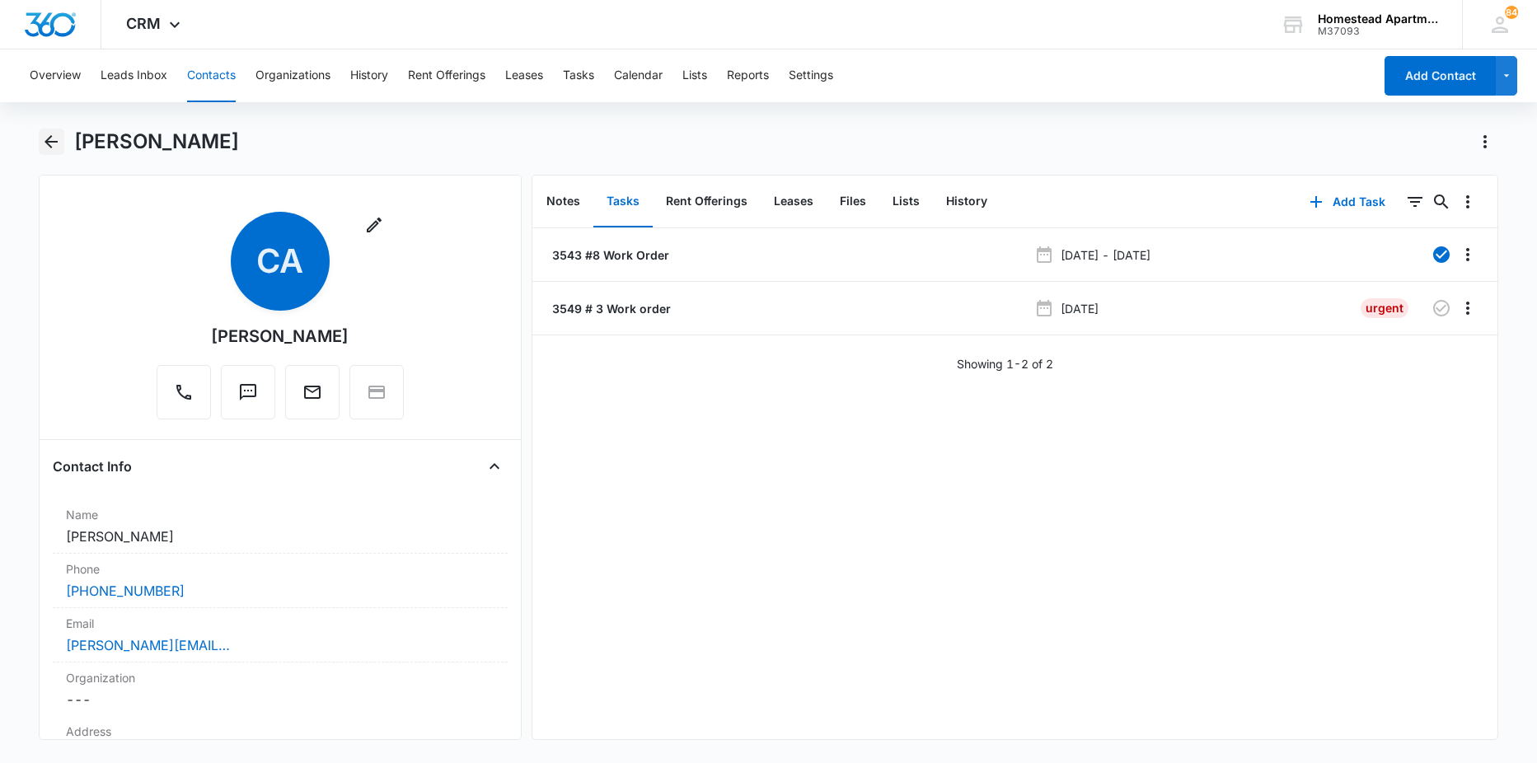
click at [58, 138] on icon "Back" at bounding box center [51, 142] width 20 height 20
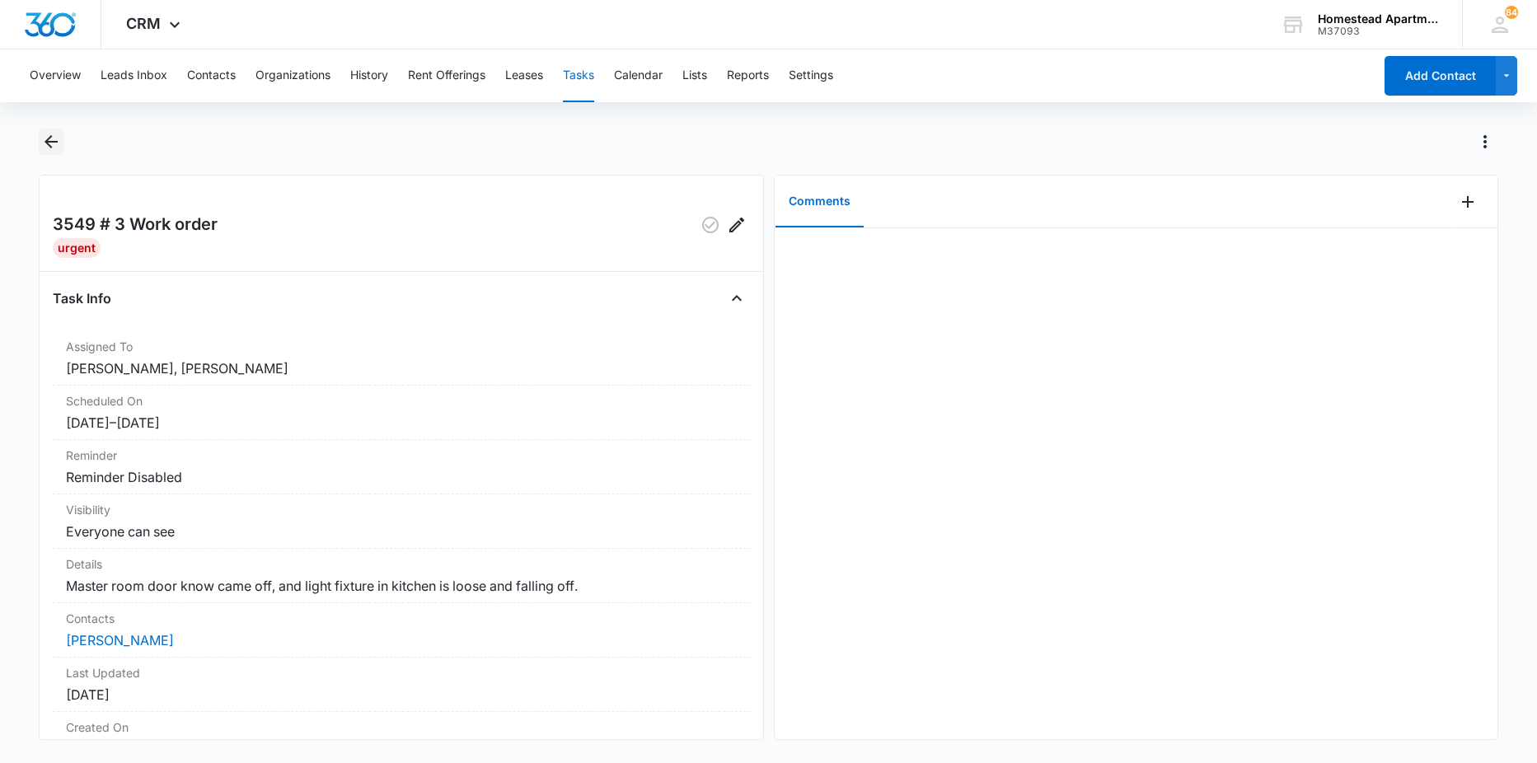
click at [58, 148] on icon "Back" at bounding box center [51, 142] width 20 height 20
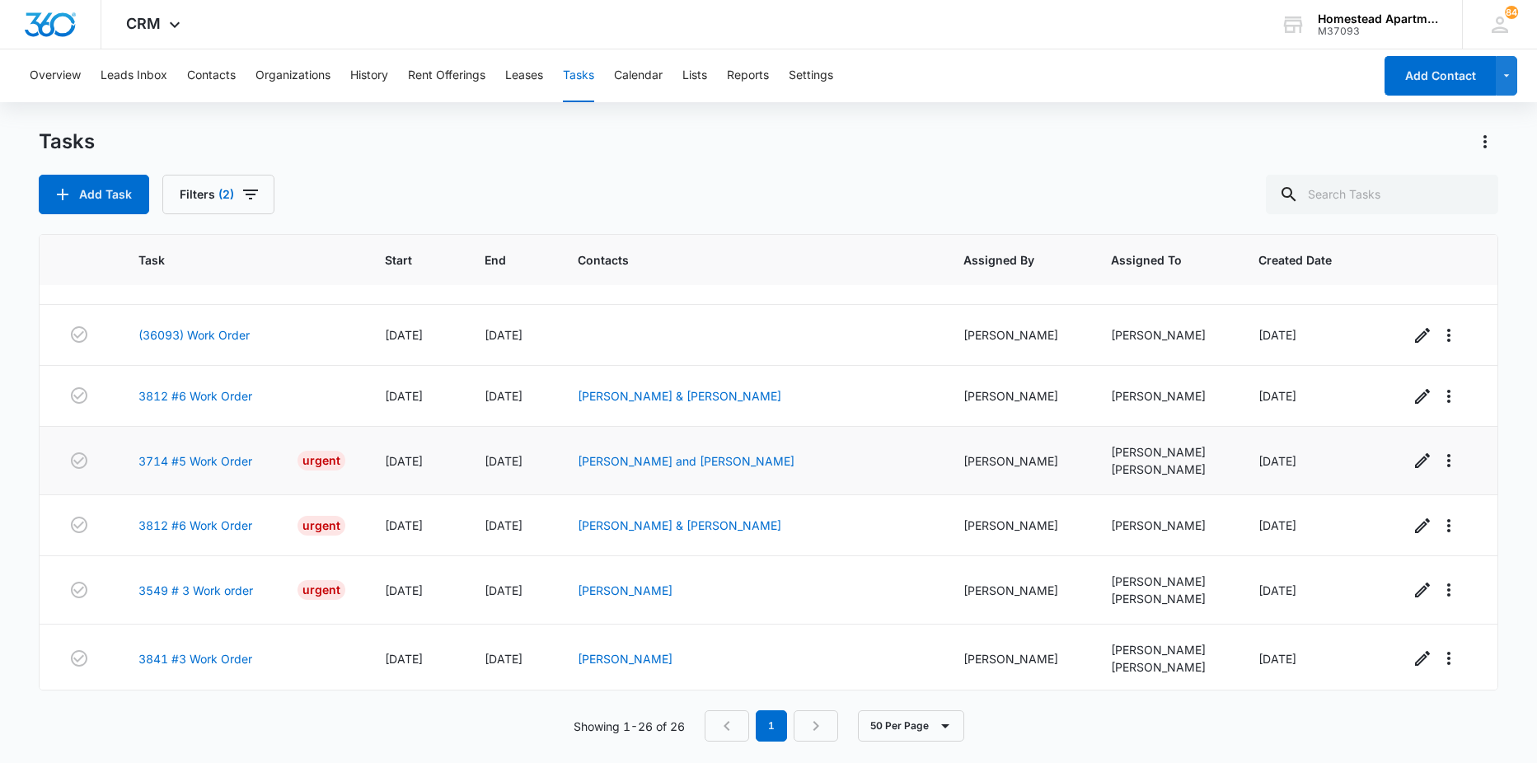
scroll to position [1248, 0]
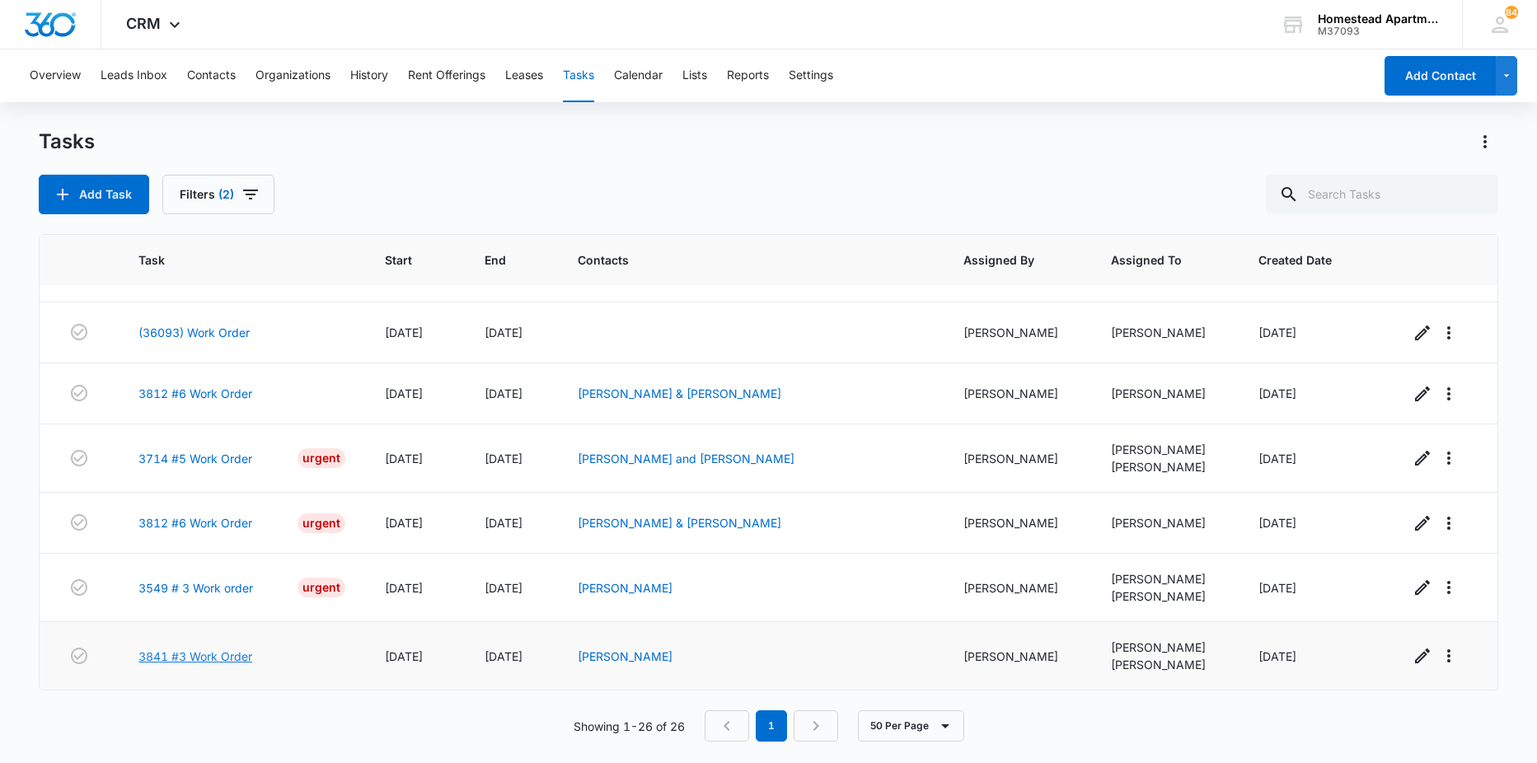
click at [241, 654] on link "3841 #3 Work Order" at bounding box center [195, 656] width 114 height 17
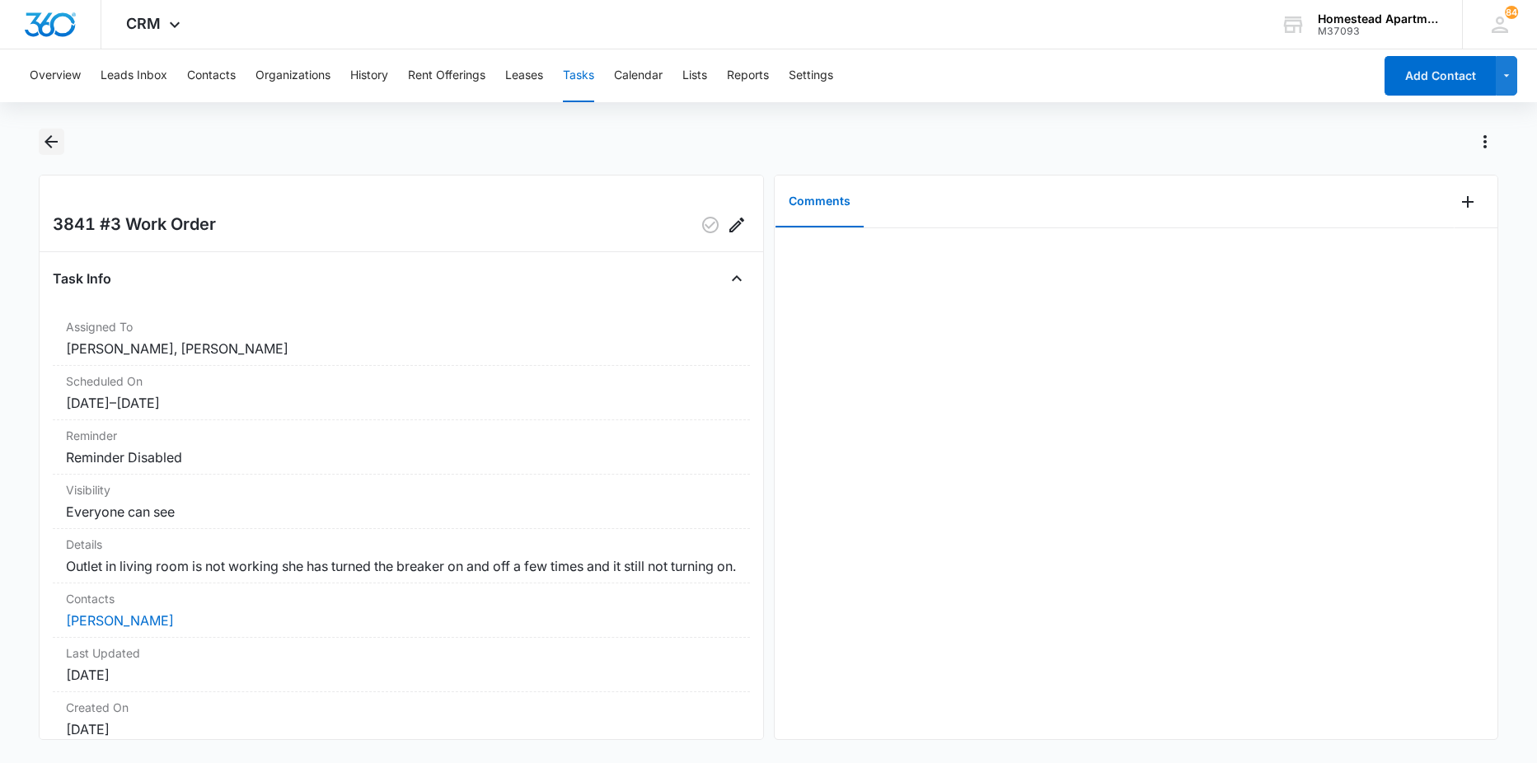
click at [48, 136] on icon "Back" at bounding box center [51, 142] width 20 height 20
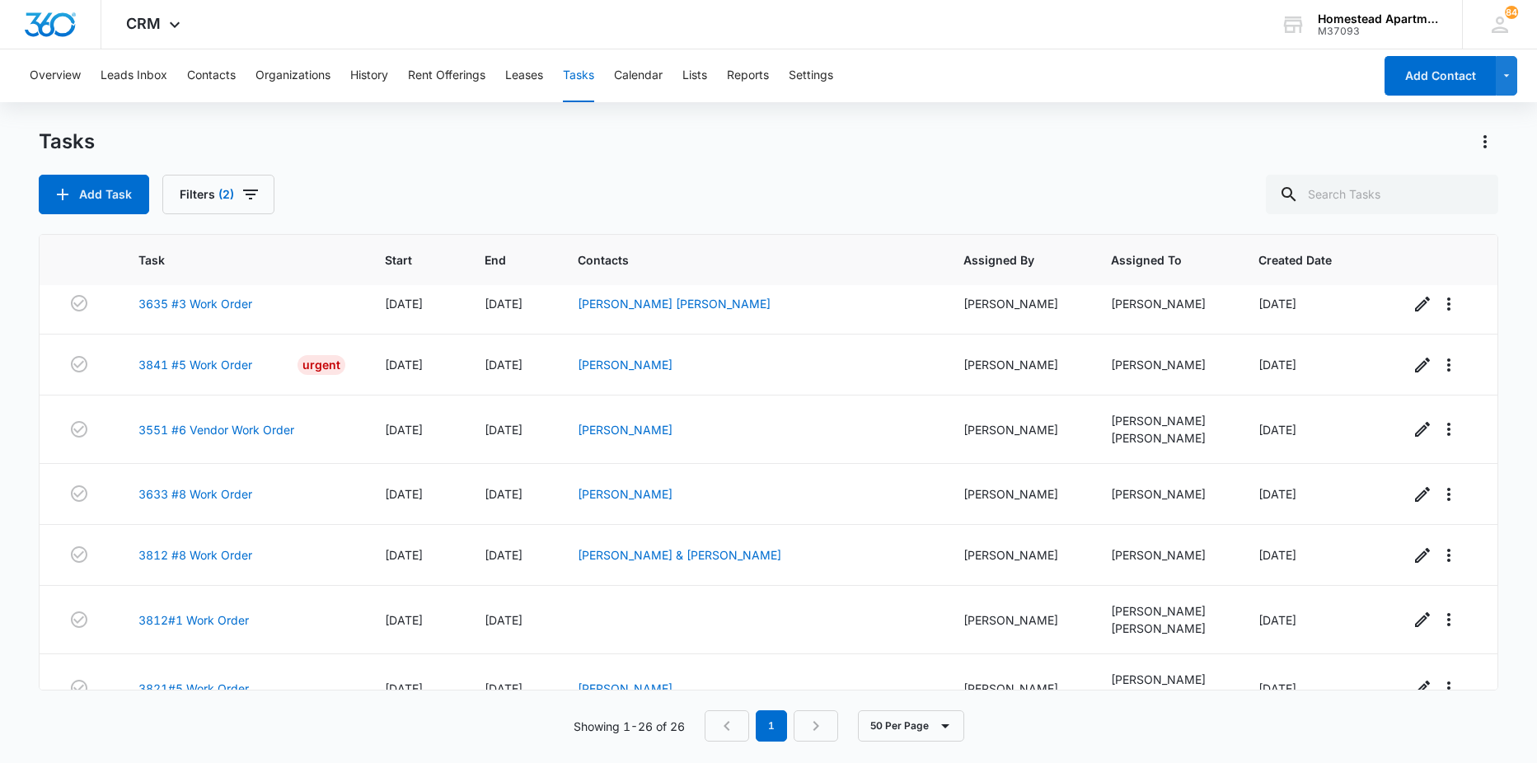
scroll to position [660, 0]
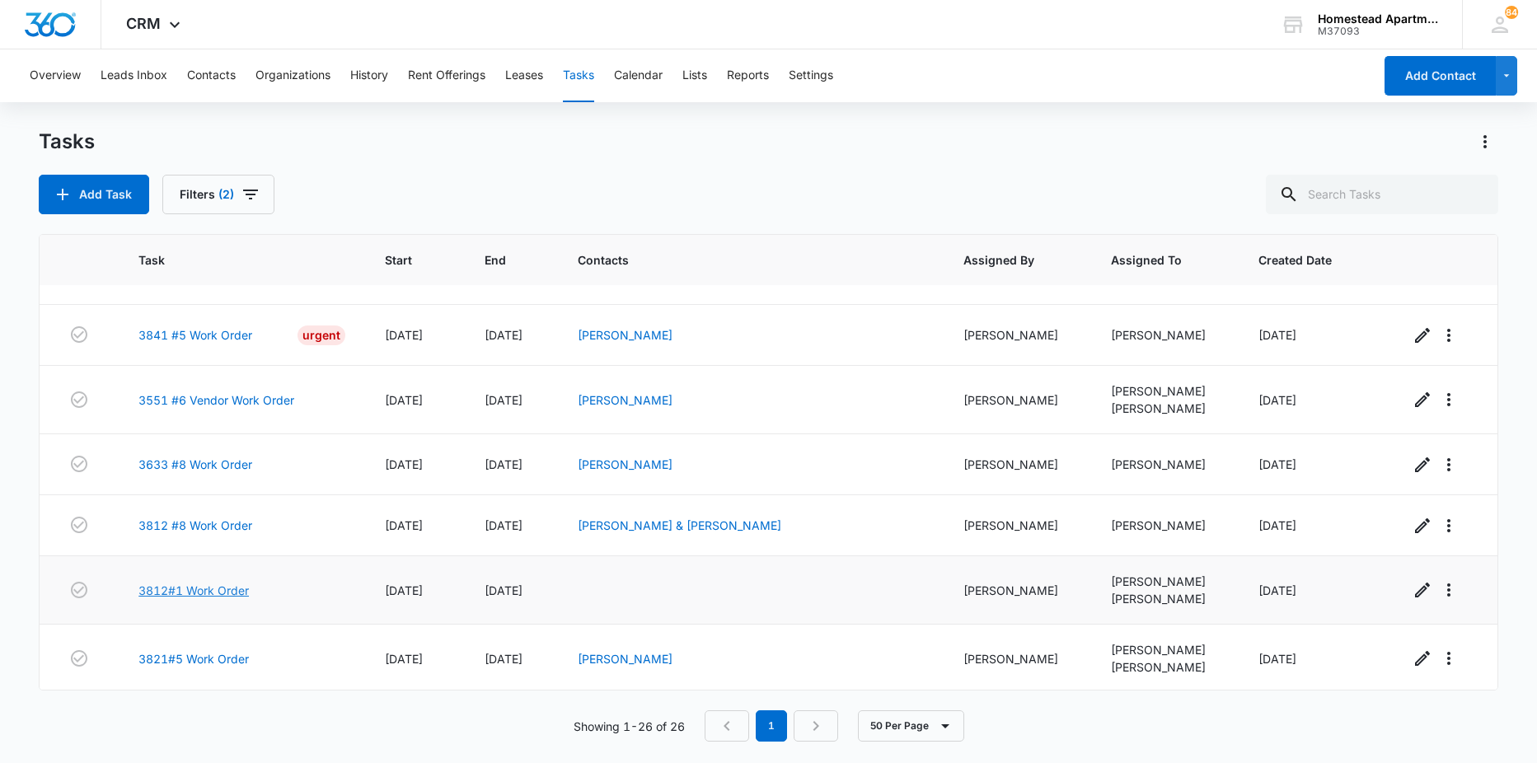
click at [207, 587] on link "3812#1 Work Order" at bounding box center [193, 590] width 110 height 17
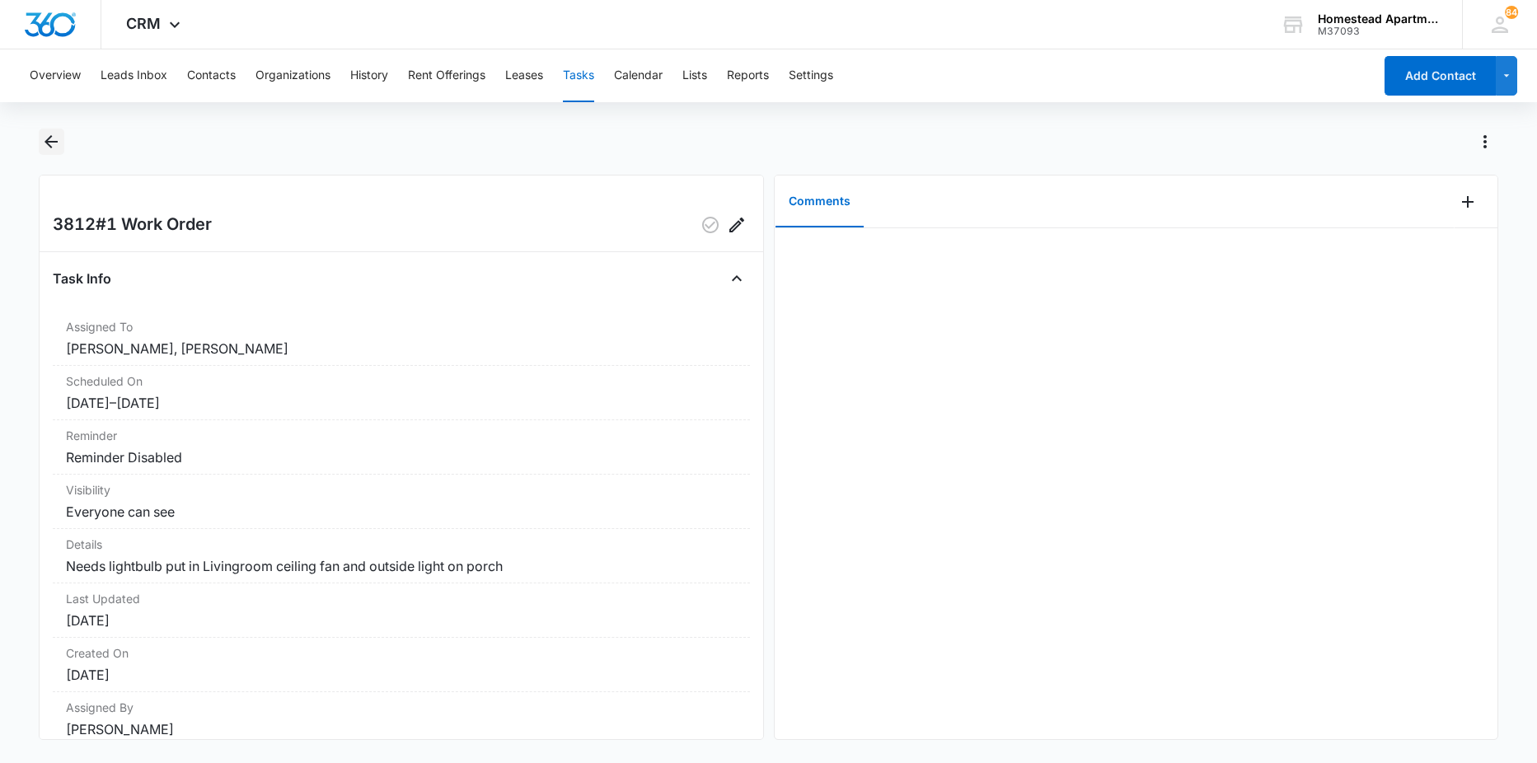
click at [45, 134] on icon "Back" at bounding box center [51, 142] width 20 height 20
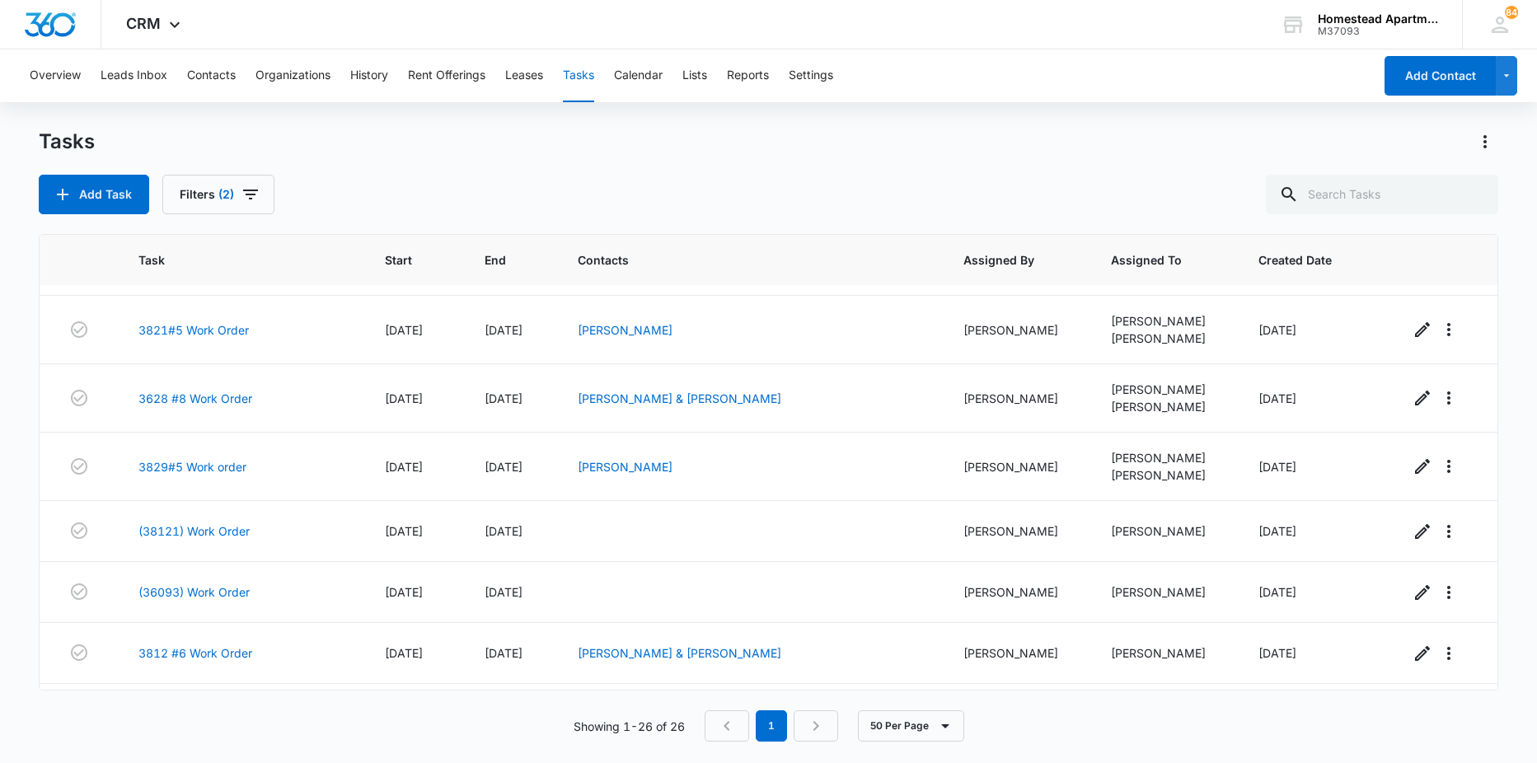
scroll to position [989, 0]
click at [214, 523] on link "(38121) Work Order" at bounding box center [193, 530] width 111 height 17
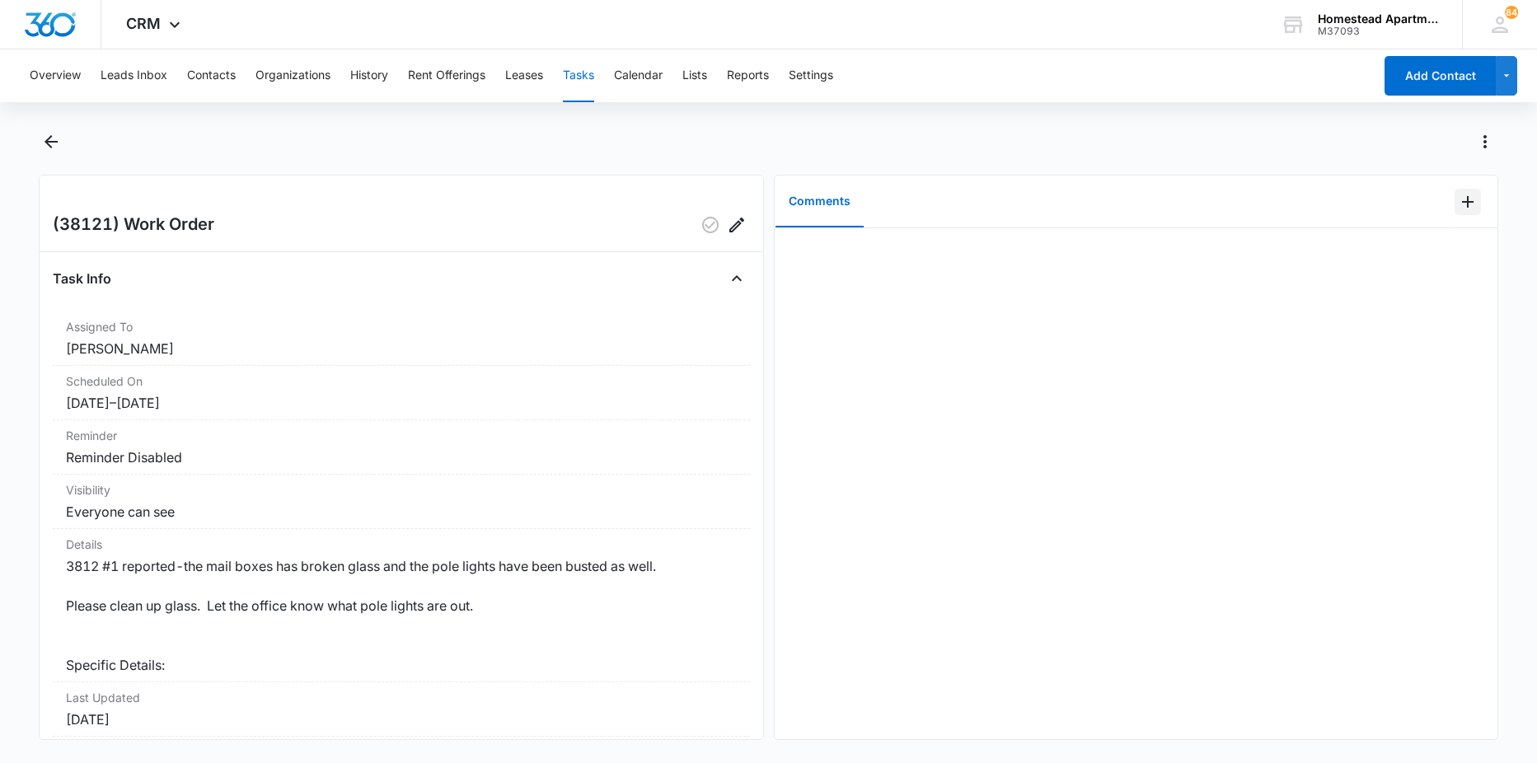
click at [1462, 197] on icon "Add Comment" at bounding box center [1468, 202] width 12 height 12
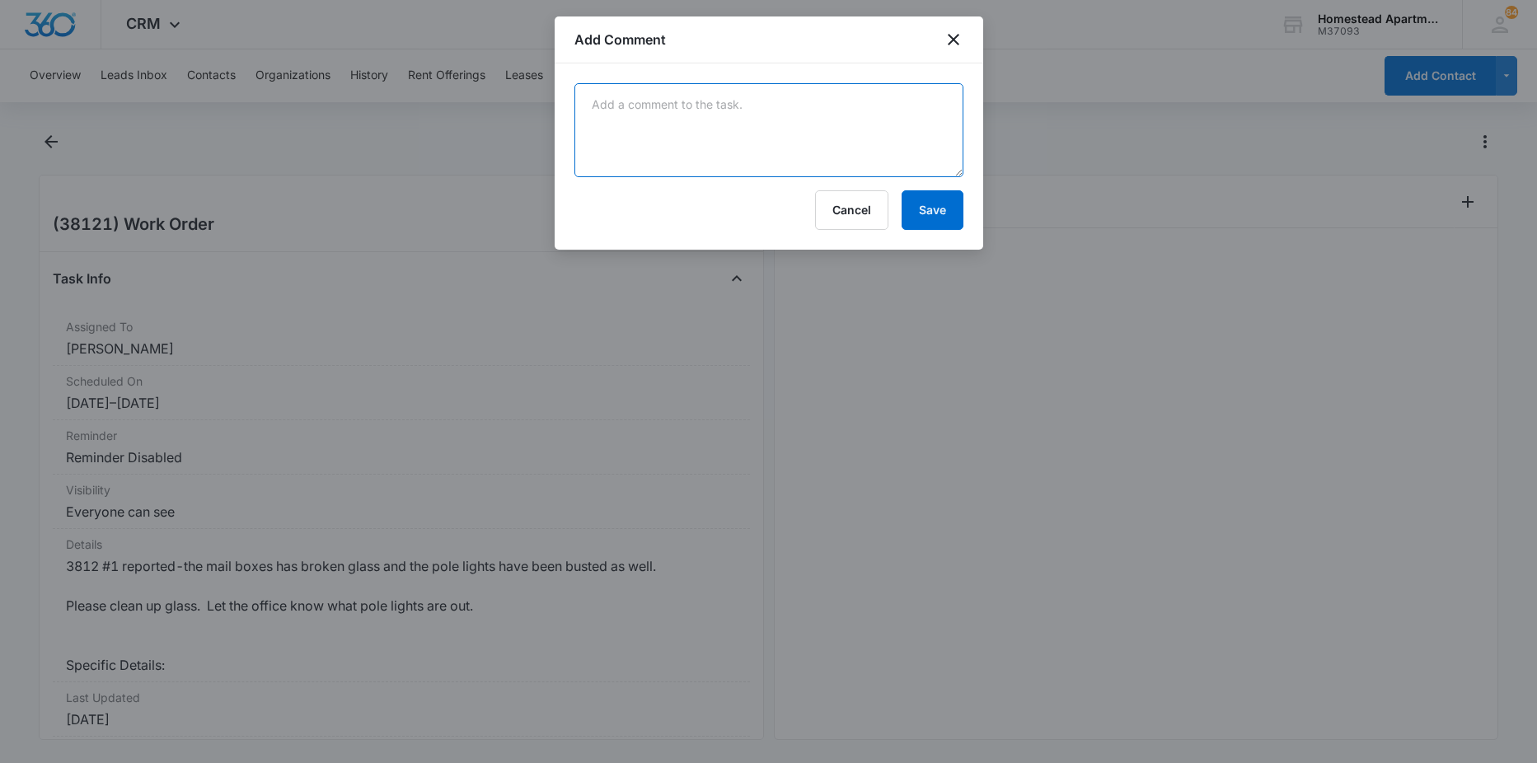
click at [809, 137] on textarea at bounding box center [769, 130] width 389 height 94
type textarea "no glass or damage found"
click at [954, 195] on button "Save" at bounding box center [933, 210] width 62 height 40
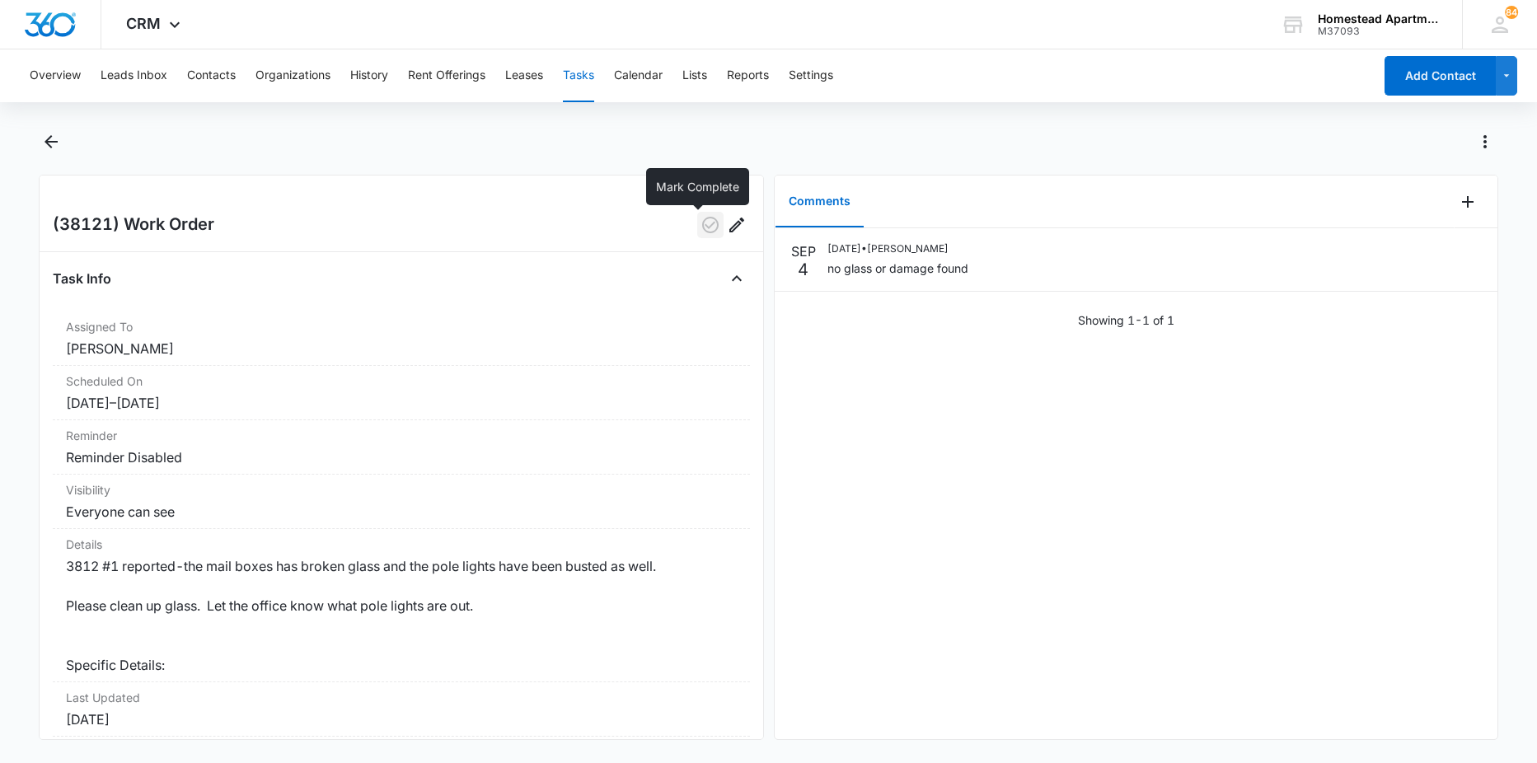
click at [701, 228] on icon "button" at bounding box center [711, 225] width 20 height 20
click at [49, 143] on icon "Back" at bounding box center [51, 141] width 13 height 13
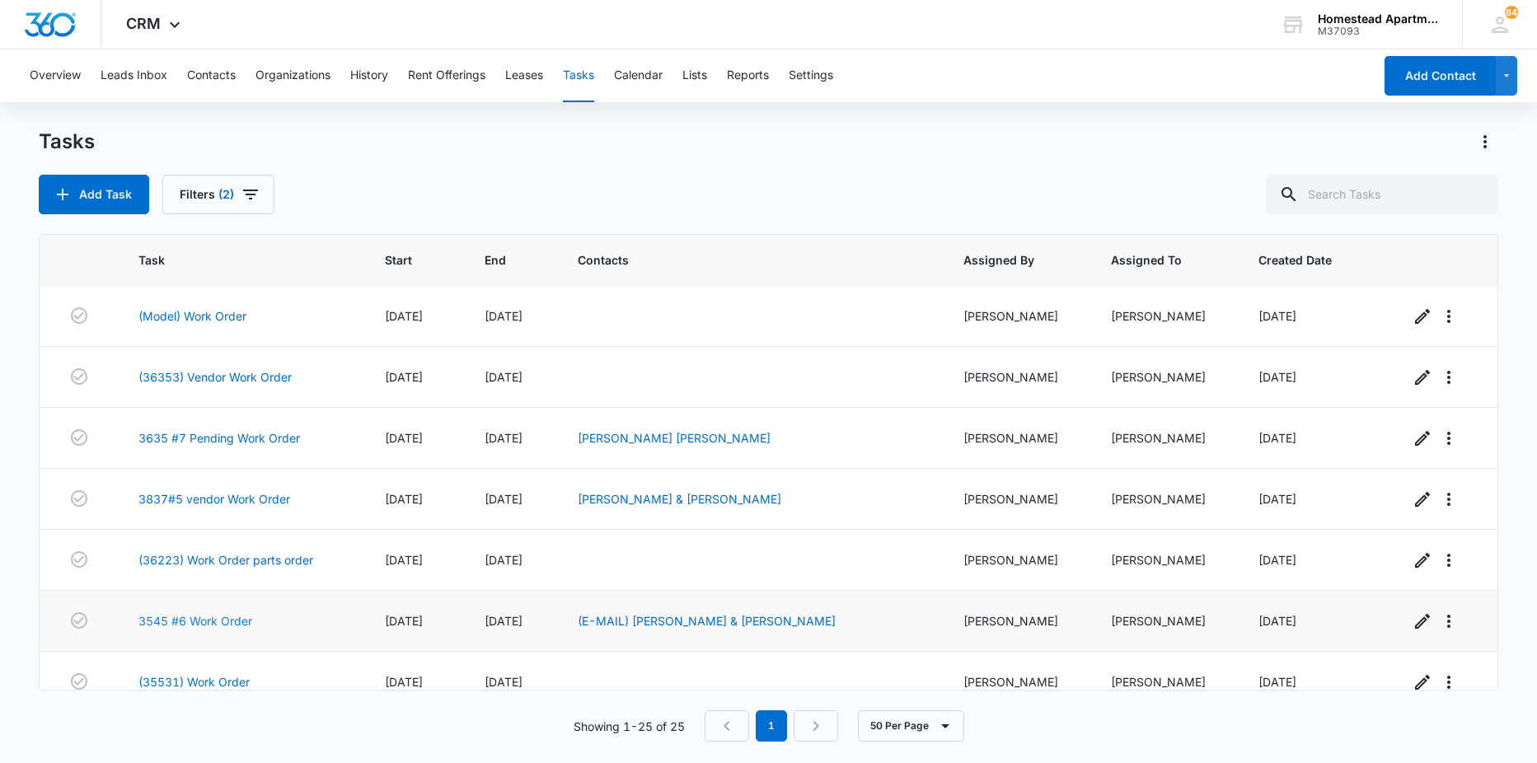
scroll to position [82, 0]
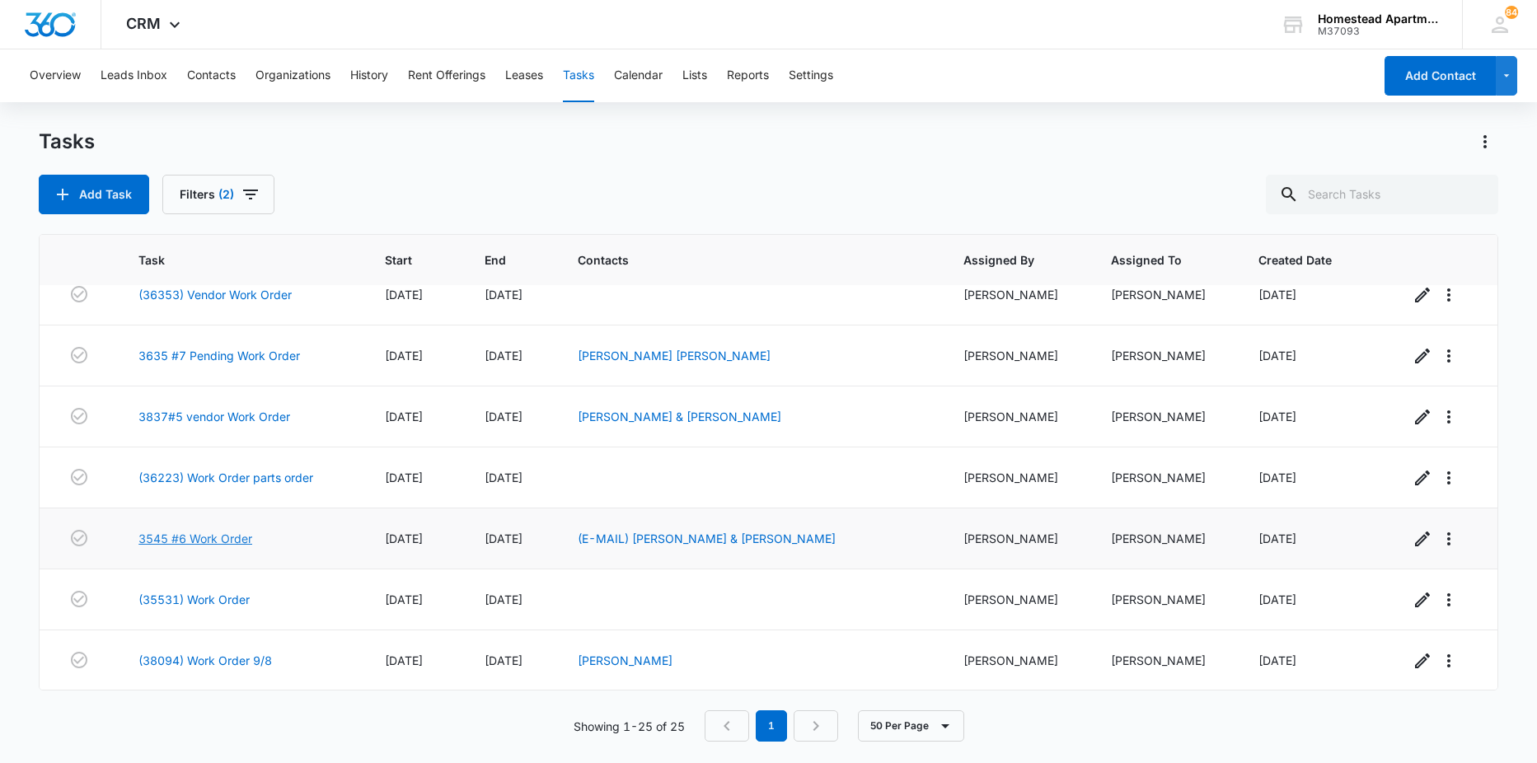
click at [200, 537] on link "3545 #6 Work Order" at bounding box center [195, 538] width 114 height 17
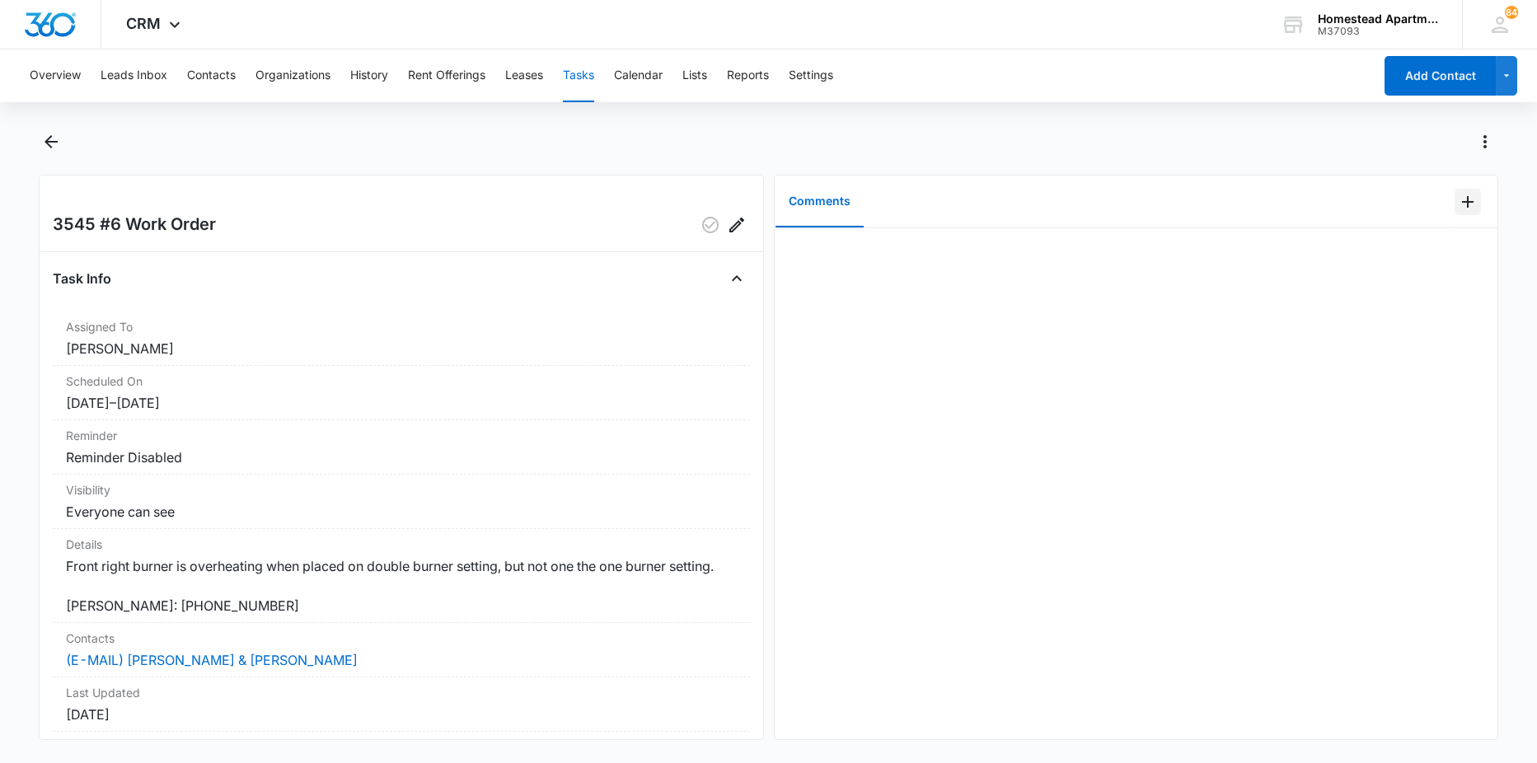
click at [1458, 198] on icon "Add Comment" at bounding box center [1468, 202] width 20 height 20
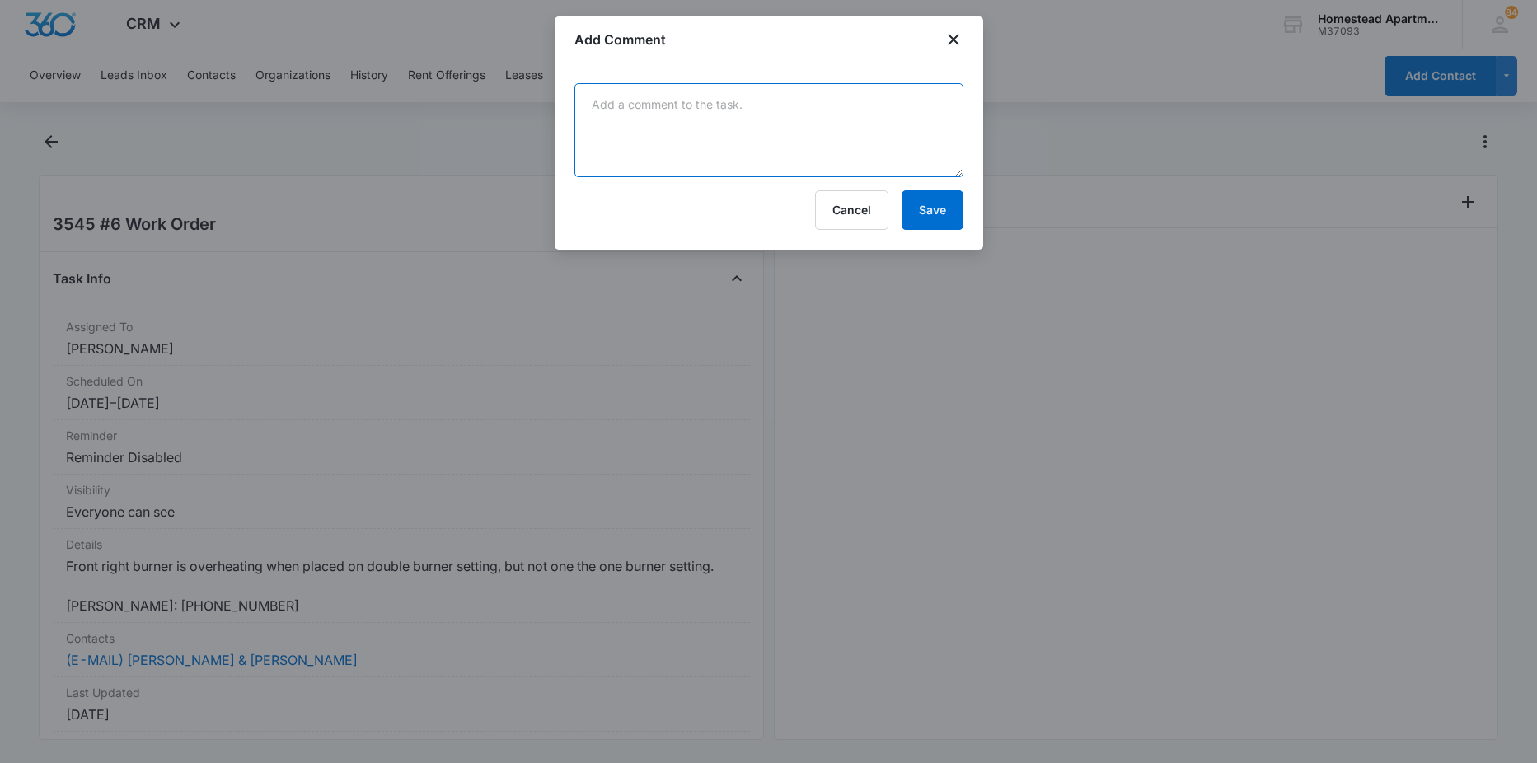
click at [826, 123] on textarea at bounding box center [769, 130] width 389 height 94
type textarea "infinite switch needs replaced part is on order"
click at [924, 225] on button "Save" at bounding box center [933, 210] width 62 height 40
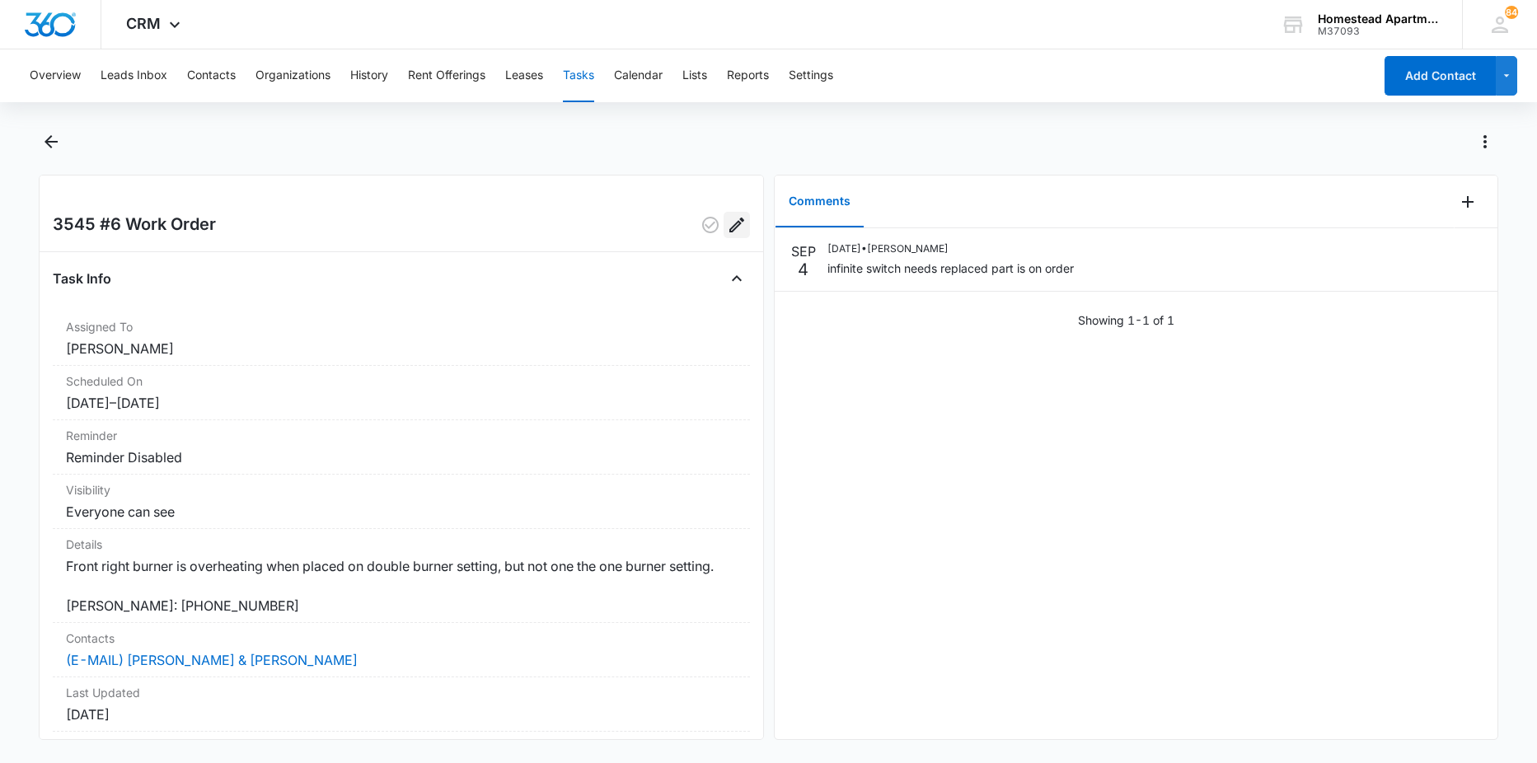
click at [730, 231] on icon "Edit" at bounding box center [737, 225] width 20 height 20
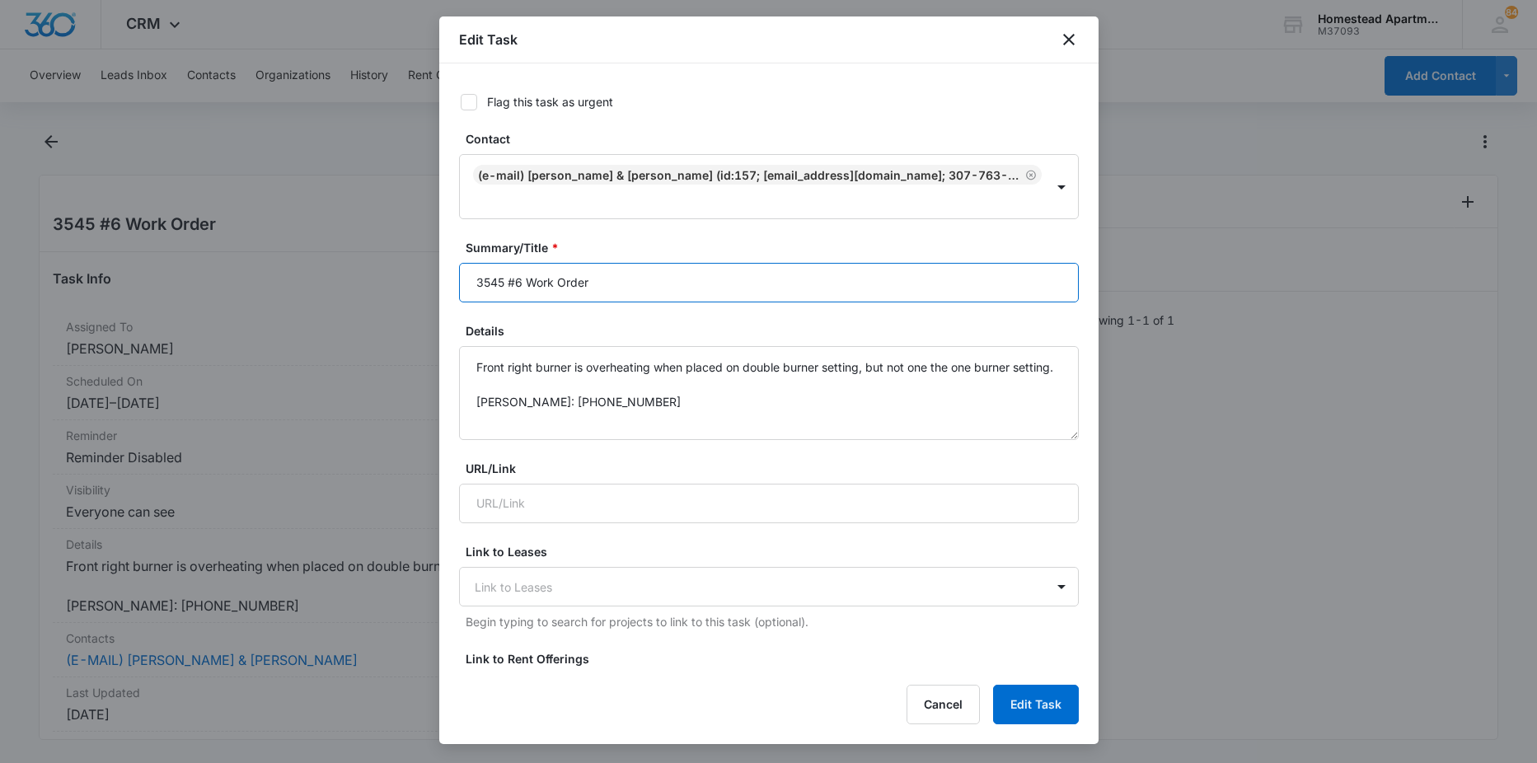
click at [528, 263] on input "3545 #6 Work Order" at bounding box center [769, 283] width 620 height 40
click at [646, 263] on input "3545 #6 Work Order" at bounding box center [769, 283] width 620 height 40
type input "3545 #6 Work Order part order"
click at [1023, 711] on button "Edit Task" at bounding box center [1036, 705] width 86 height 40
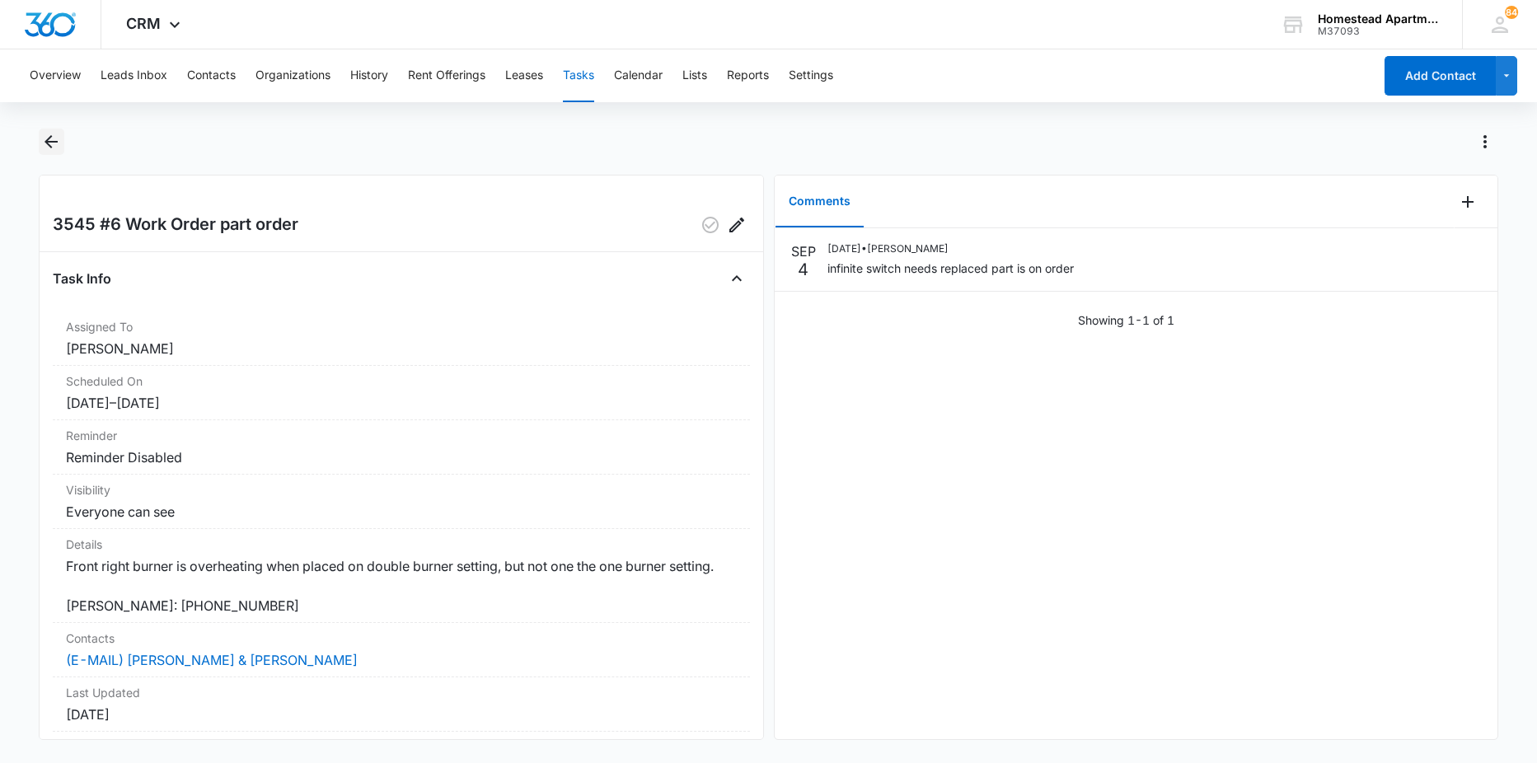
click at [46, 139] on icon "Back" at bounding box center [51, 142] width 20 height 20
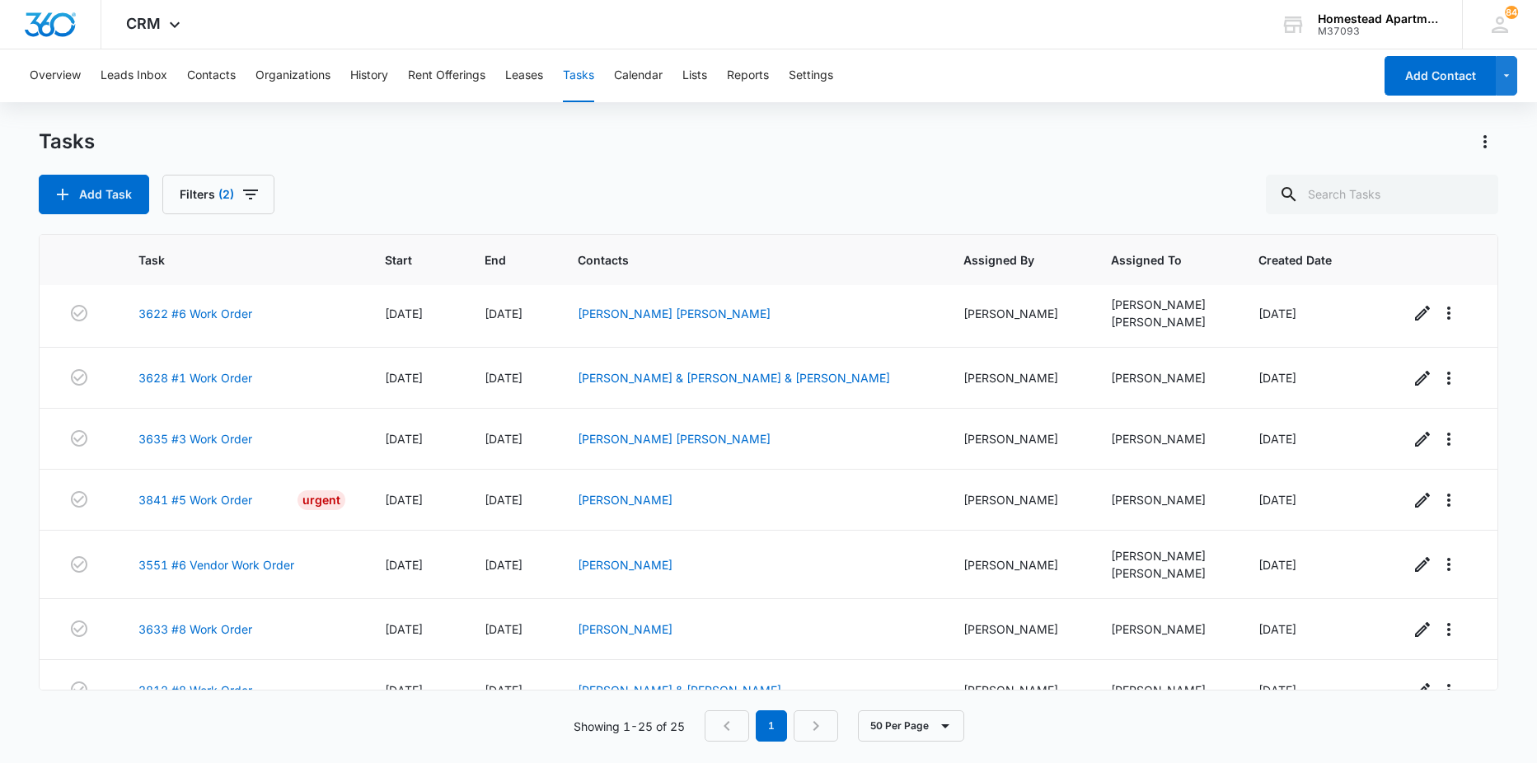
scroll to position [1187, 0]
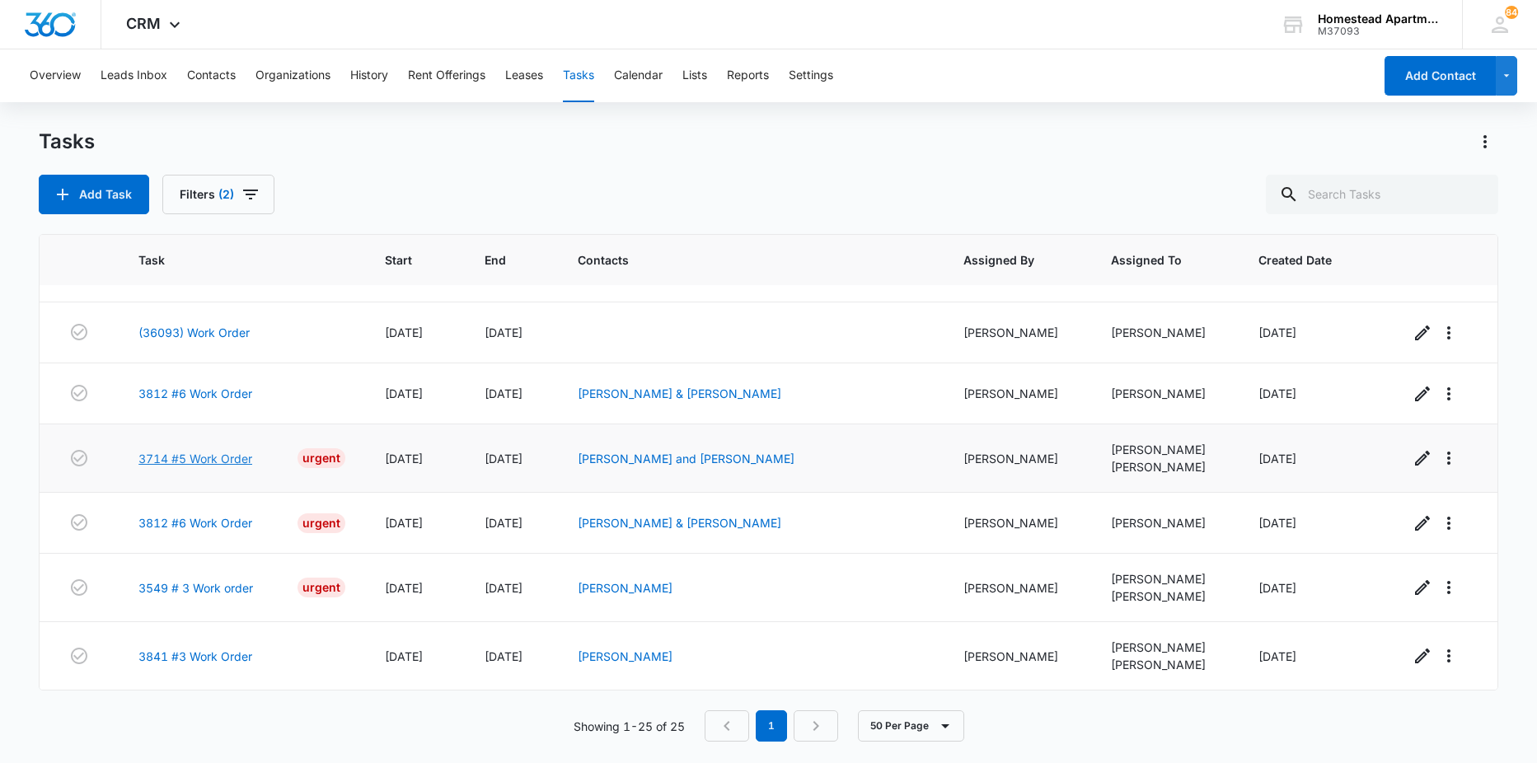
click at [209, 459] on link "3714 #5 Work Order" at bounding box center [195, 458] width 114 height 17
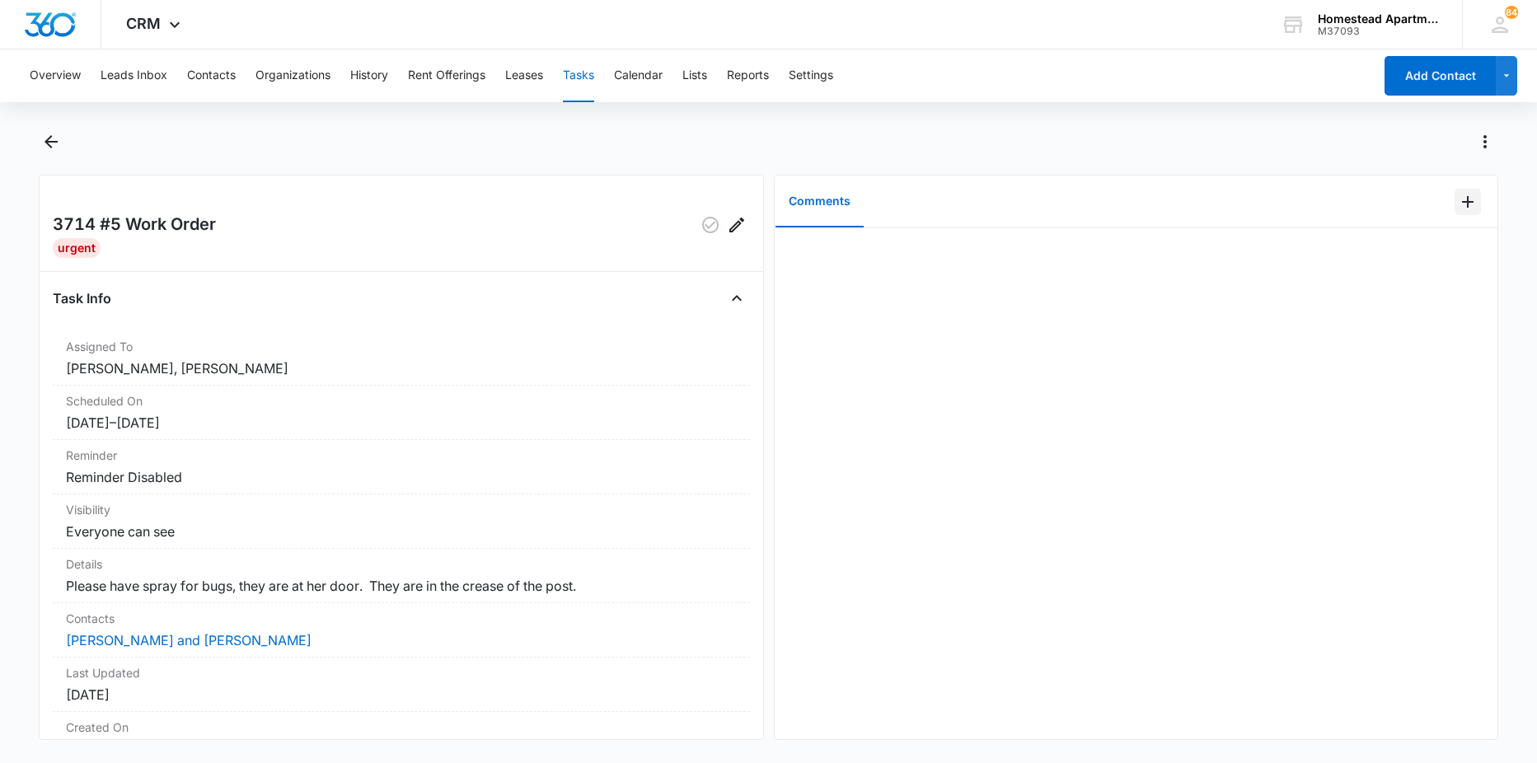
click at [1462, 202] on icon "Add Comment" at bounding box center [1468, 202] width 12 height 12
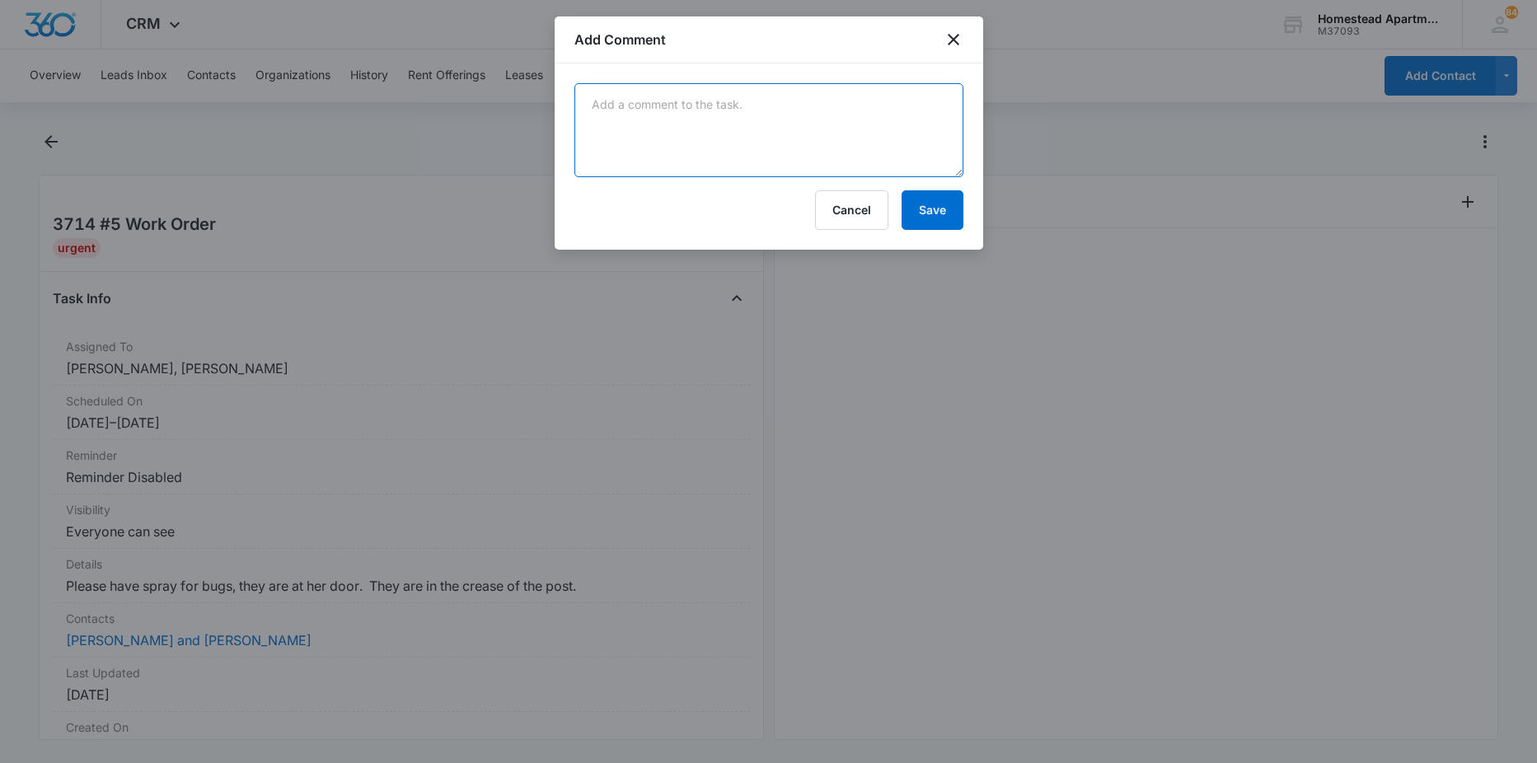
drag, startPoint x: 851, startPoint y: 151, endPoint x: 855, endPoint y: 163, distance: 13.0
click at [854, 164] on textarea at bounding box center [769, 130] width 389 height 94
type textarea "done"
click at [920, 211] on button "Save" at bounding box center [933, 210] width 62 height 40
